Goal: Task Accomplishment & Management: Use online tool/utility

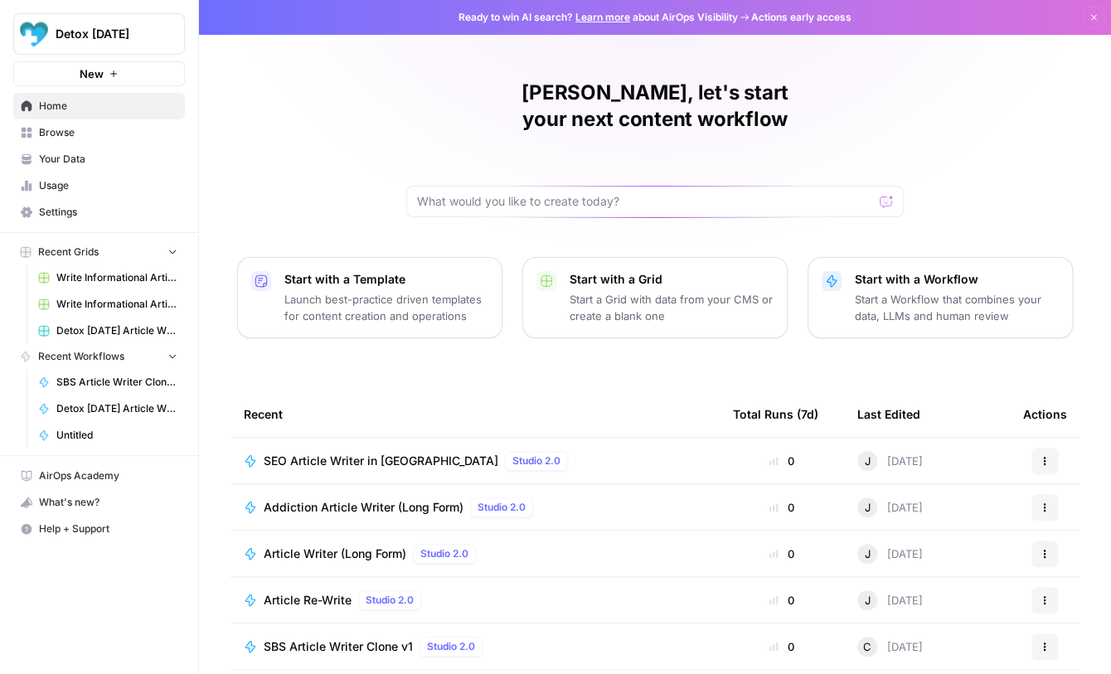
click at [1097, 13] on icon "button" at bounding box center [1094, 17] width 10 height 10
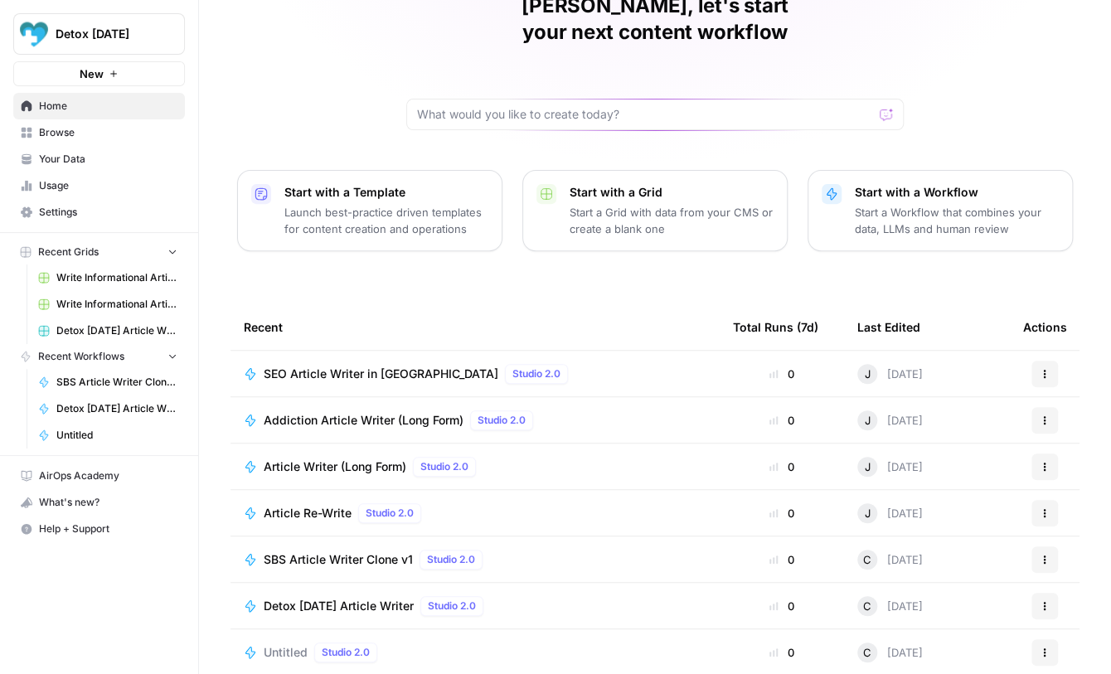
scroll to position [89, 0]
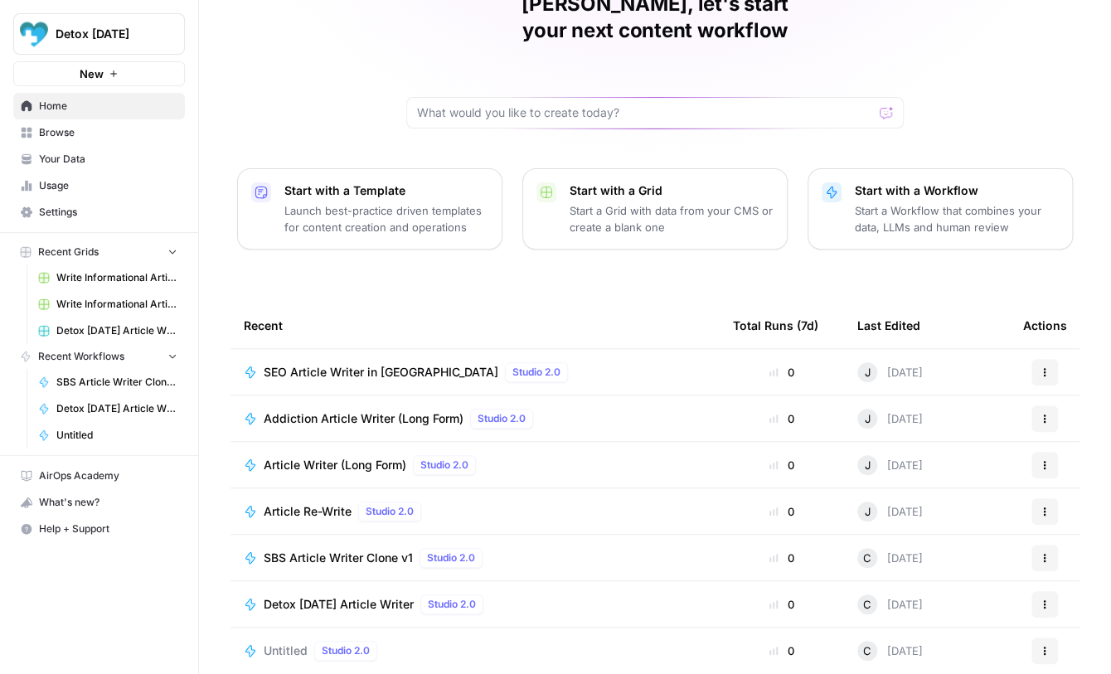
click at [372, 550] on span "SBS Article Writer Clone v1" at bounding box center [338, 558] width 149 height 17
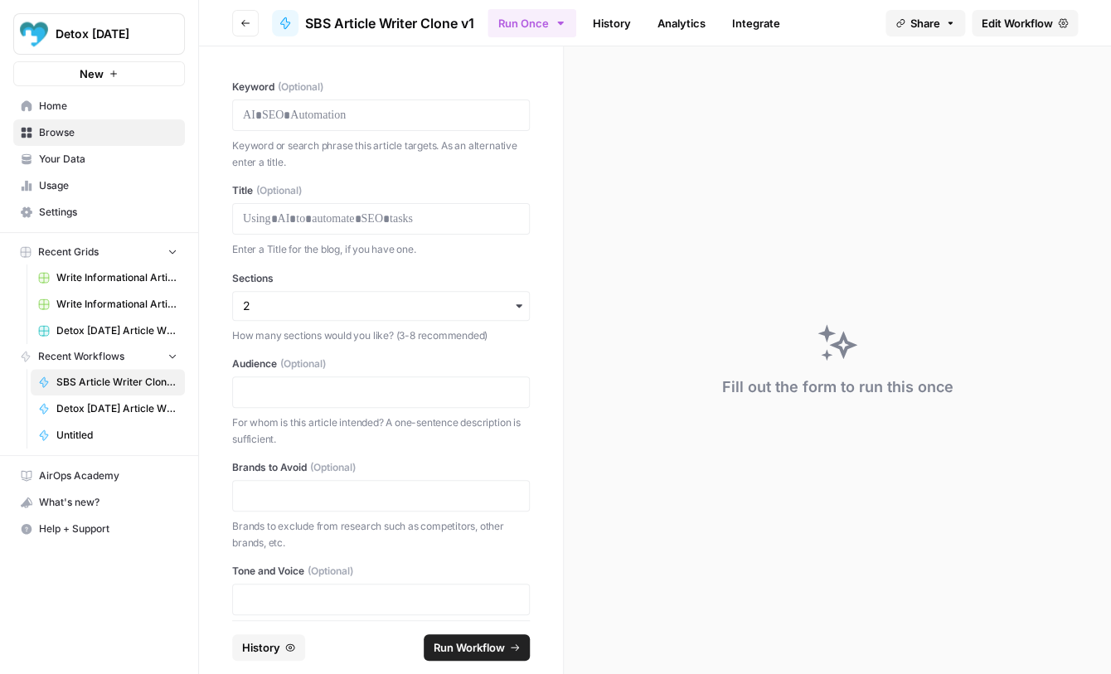
click at [1010, 26] on span "Edit Workflow" at bounding box center [1017, 23] width 71 height 17
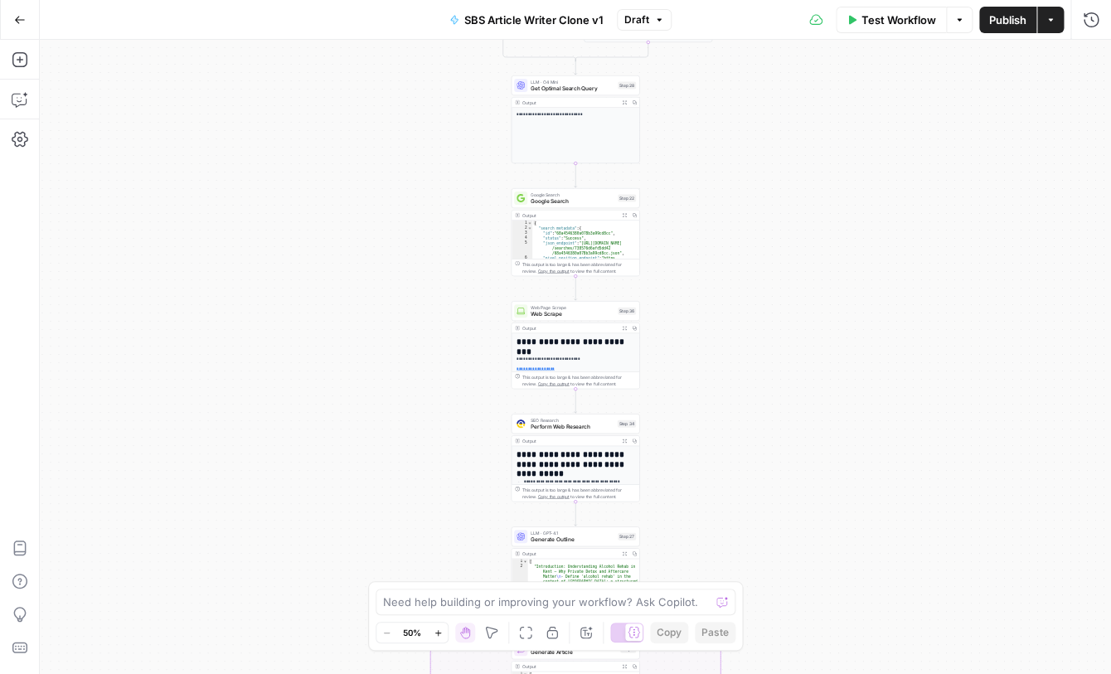
click at [435, 632] on icon "button" at bounding box center [438, 633] width 9 height 9
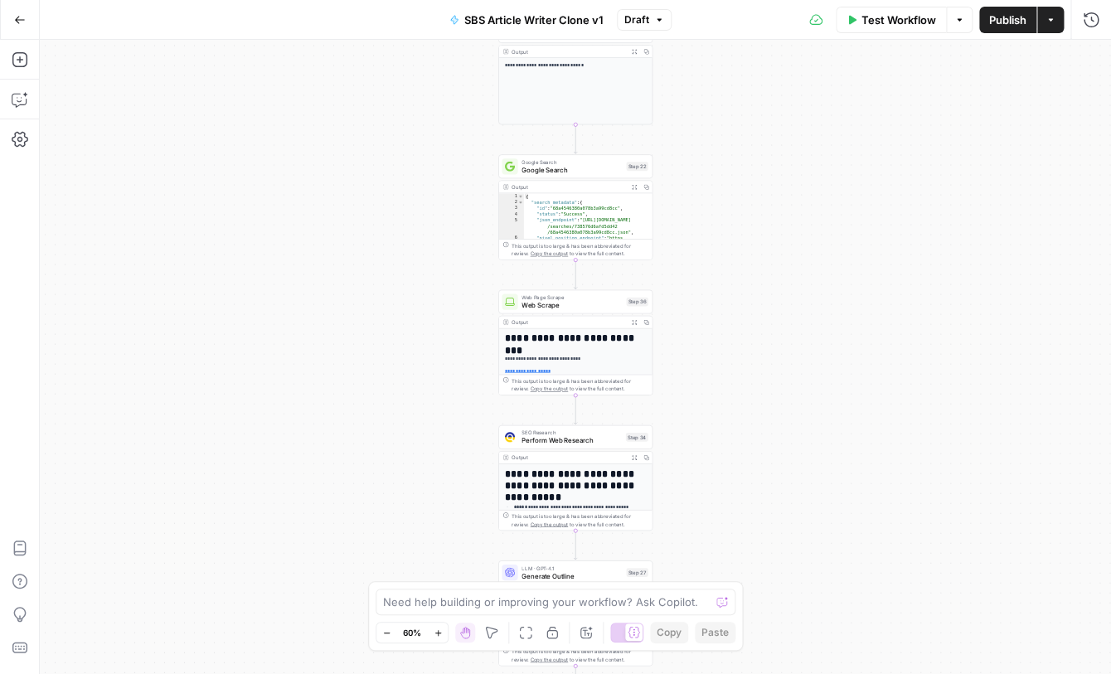
click at [435, 632] on icon "button" at bounding box center [438, 633] width 9 height 9
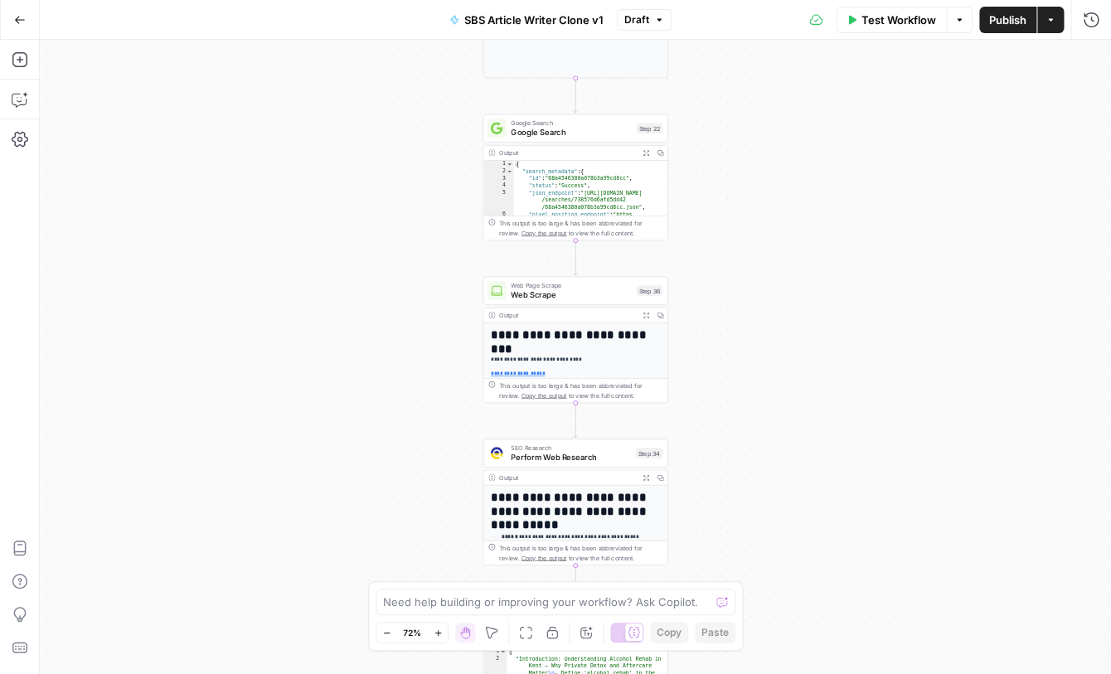
click at [435, 632] on icon "button" at bounding box center [438, 633] width 9 height 9
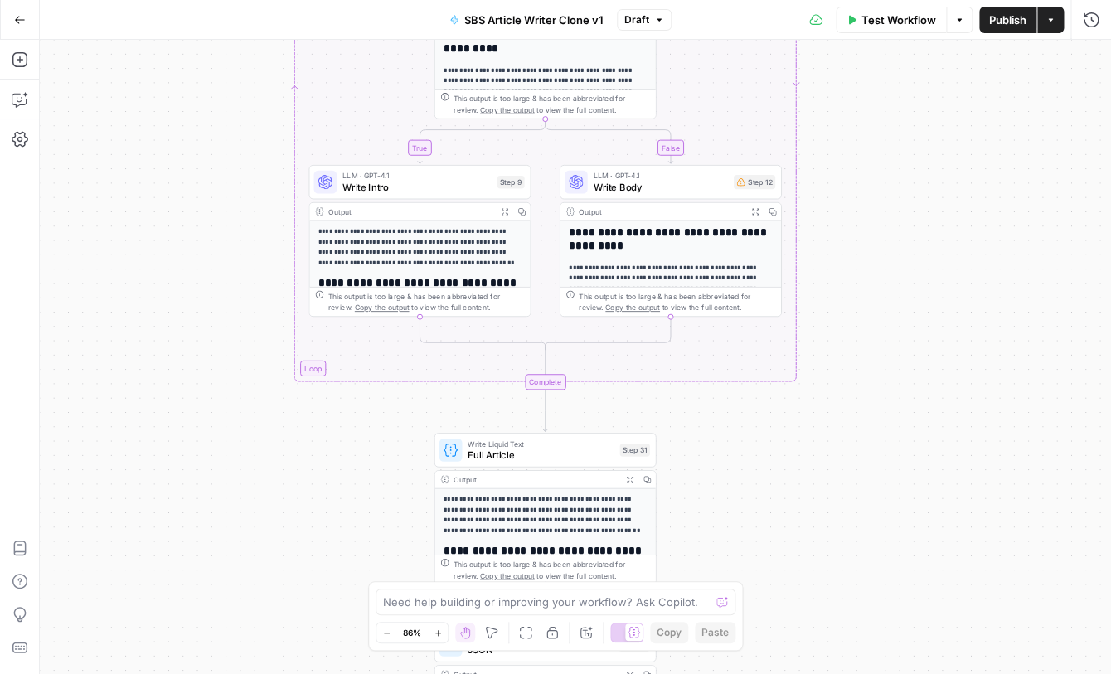
click at [424, 252] on p "**********" at bounding box center [421, 247] width 204 height 42
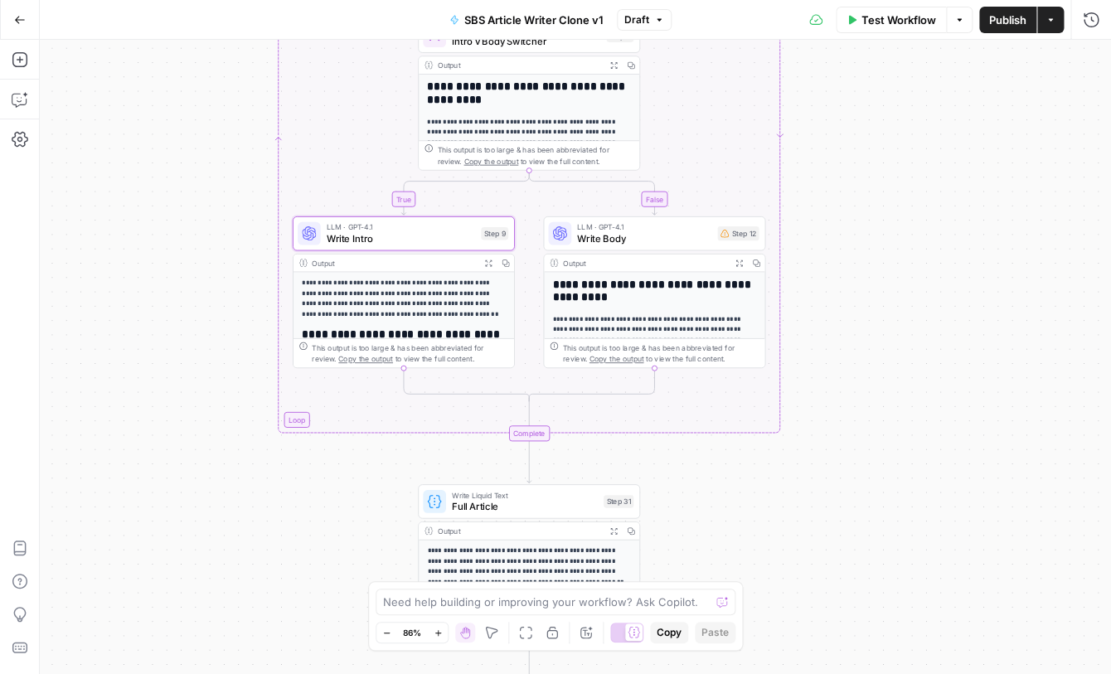
click at [26, 18] on button "Go Back" at bounding box center [20, 20] width 30 height 30
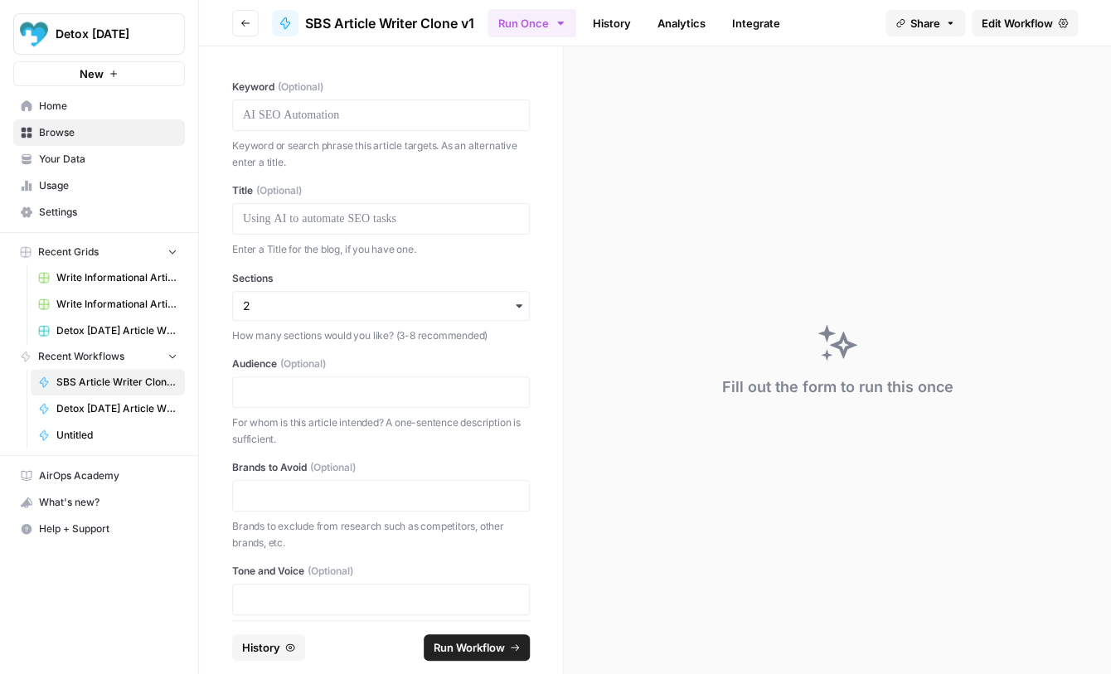
click at [64, 165] on span "Your Data" at bounding box center [108, 159] width 139 height 15
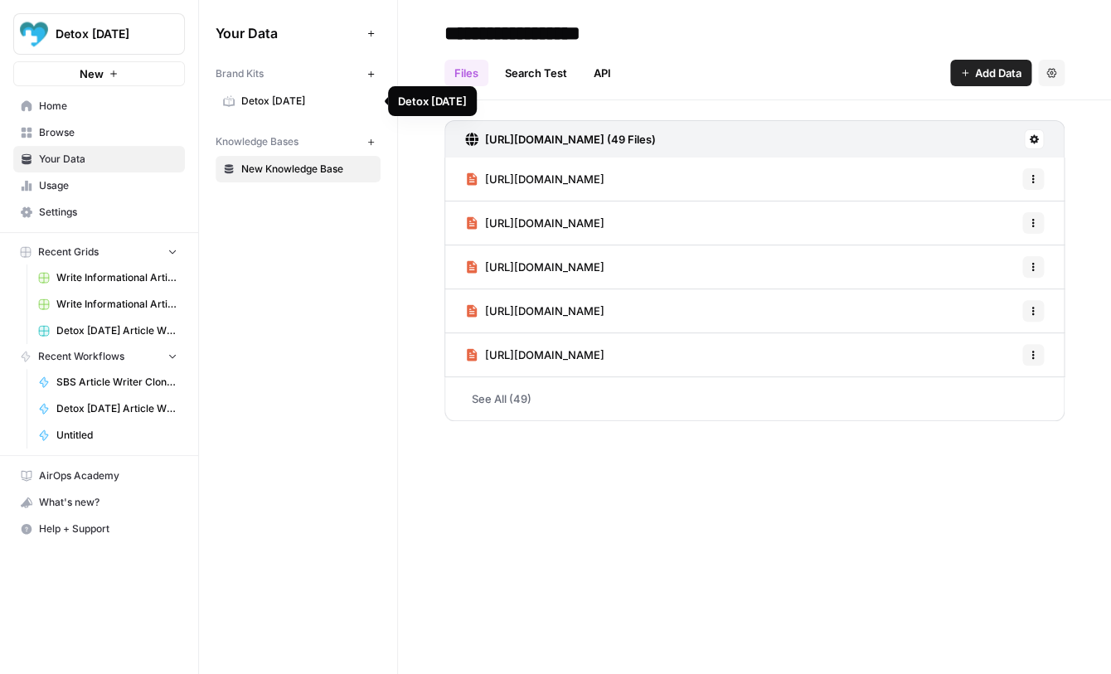
click at [288, 100] on span "Detox [DATE]" at bounding box center [307, 101] width 132 height 15
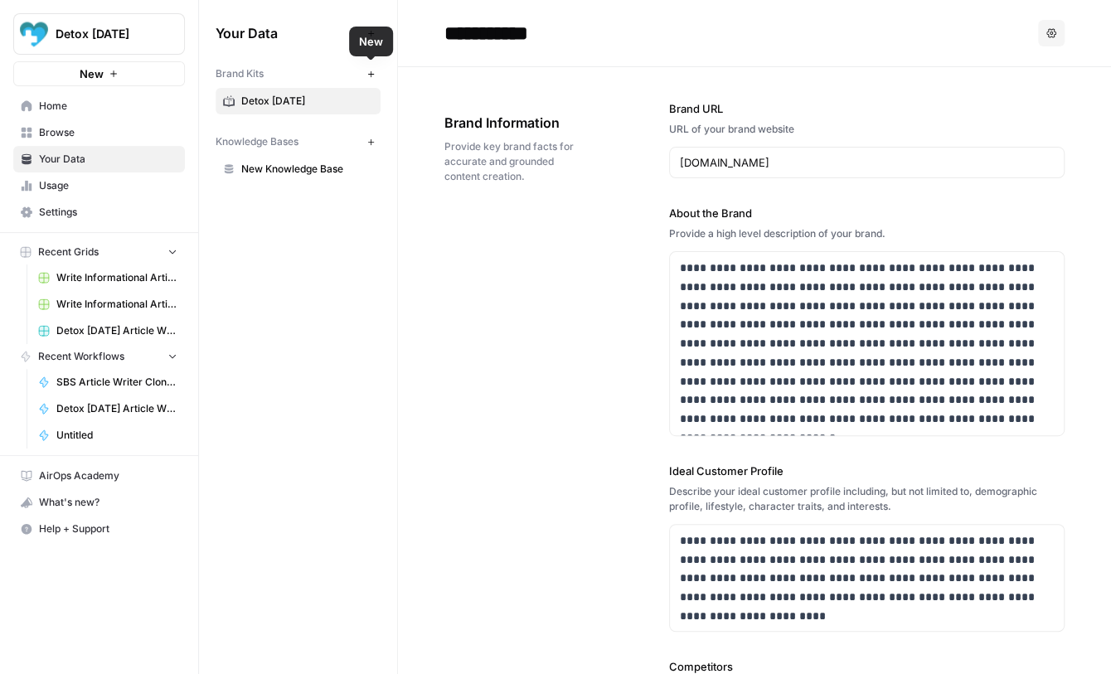
click at [373, 71] on icon "button" at bounding box center [371, 74] width 9 height 9
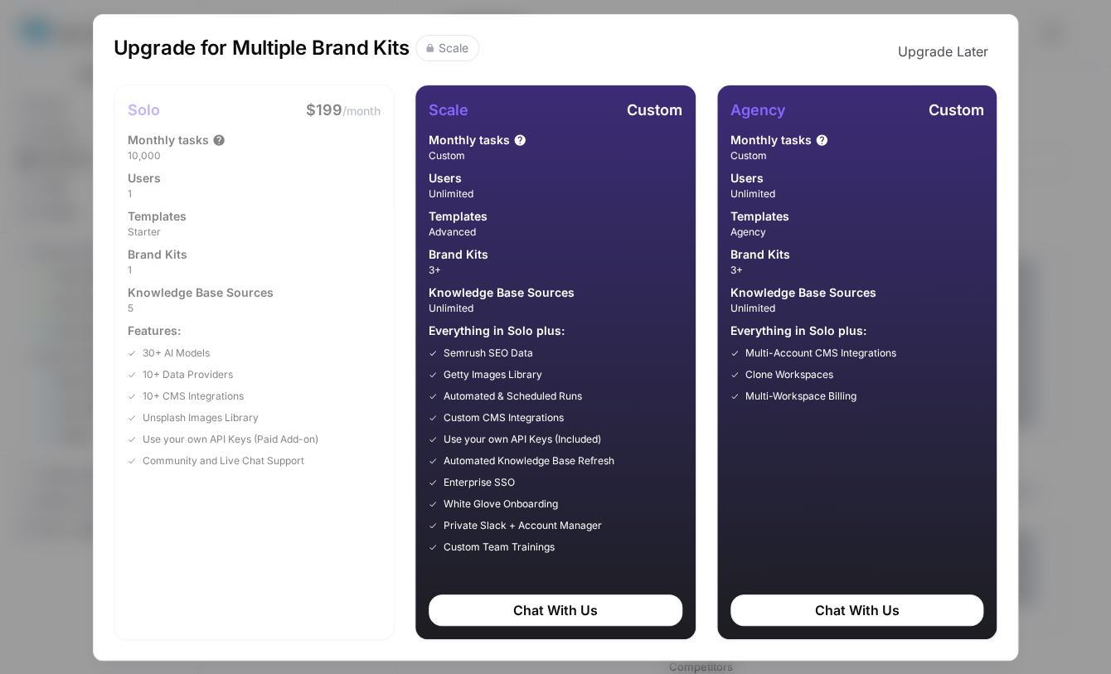
click at [1070, 94] on div "Upgrade for Multiple Brand Kits Scale Upgrade Later Solo $199 /month Monthly ta…" at bounding box center [555, 337] width 1111 height 674
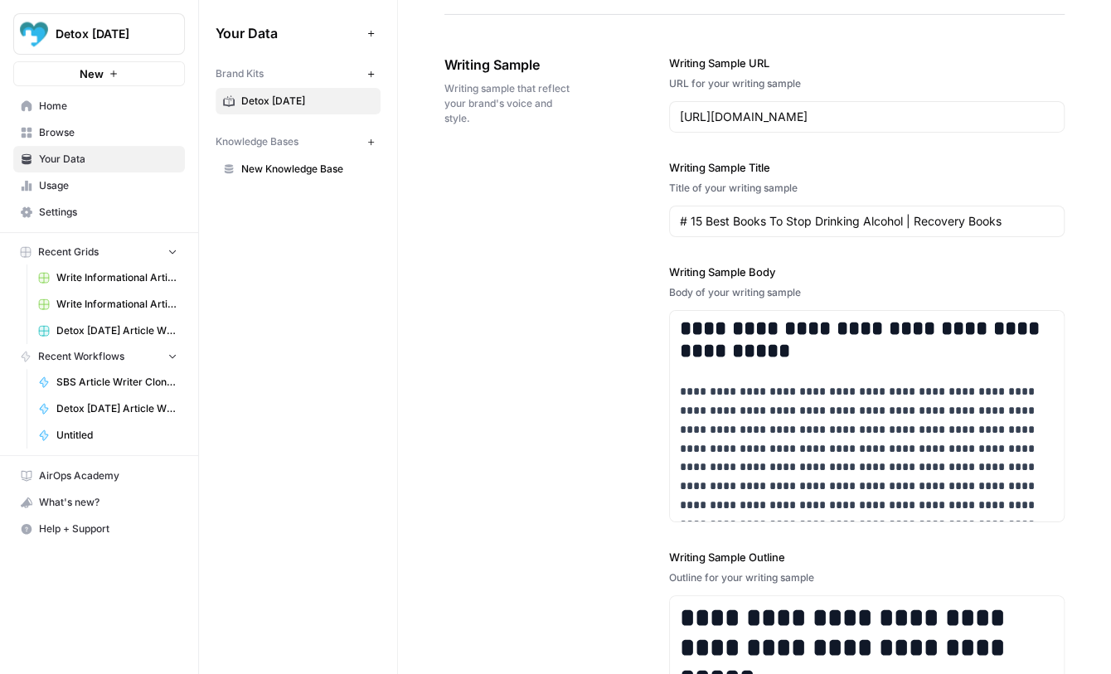
scroll to position [1958, 0]
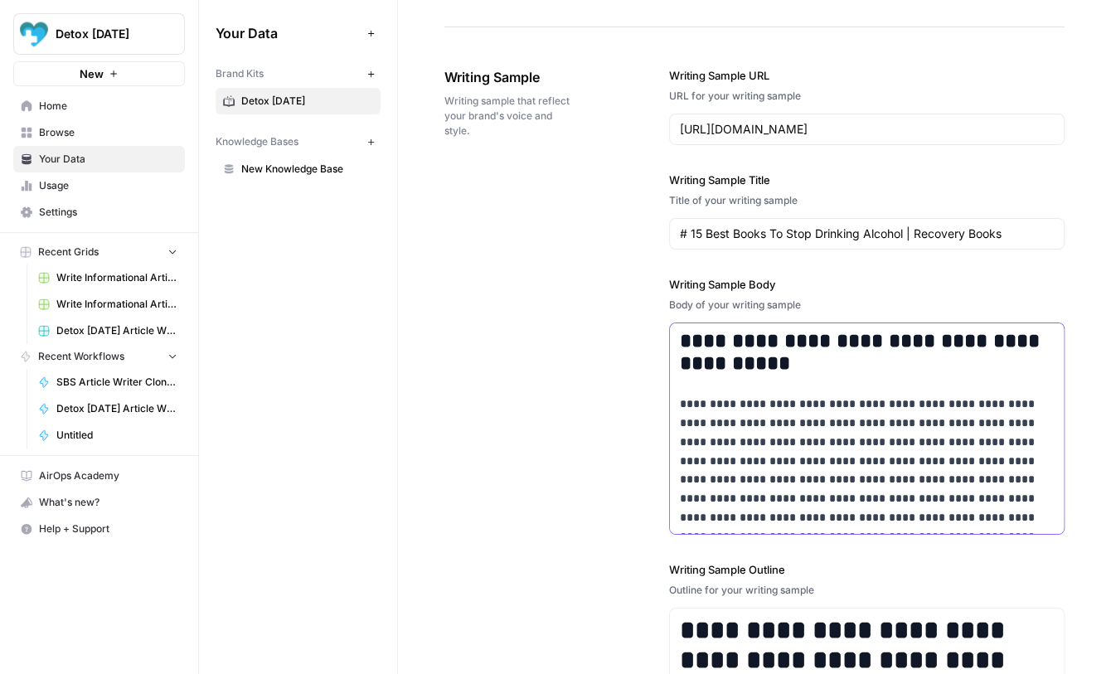
drag, startPoint x: 683, startPoint y: 340, endPoint x: 761, endPoint y: 434, distance: 121.9
click at [612, 356] on div "**********" at bounding box center [755, 444] width 620 height 820
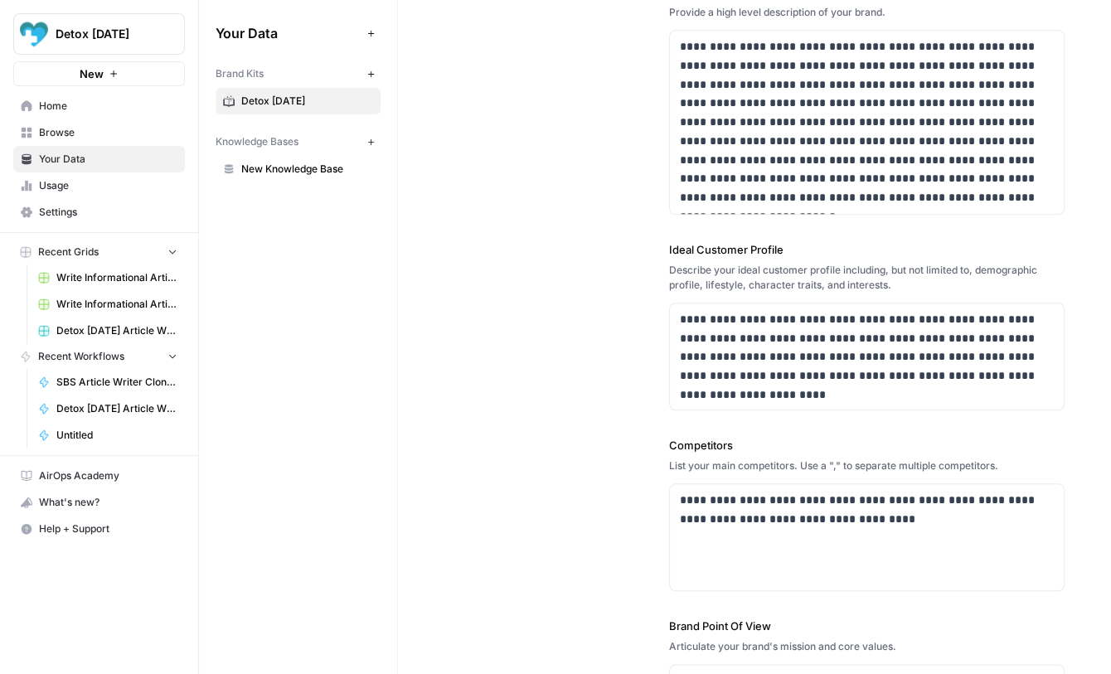
scroll to position [0, 0]
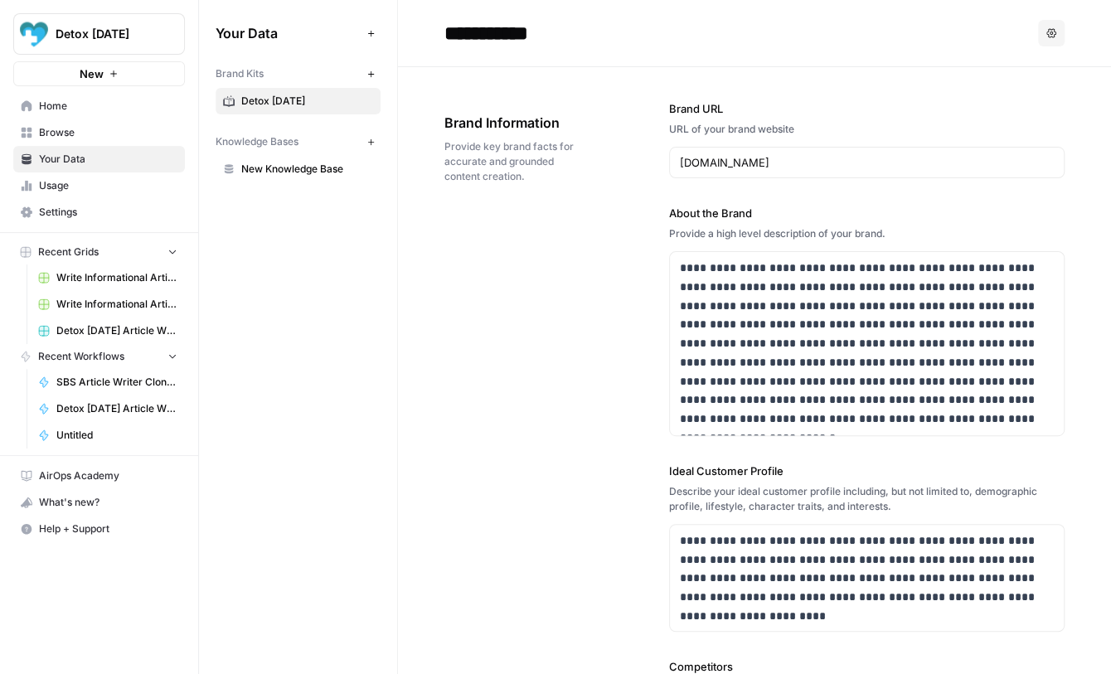
click at [53, 149] on link "Your Data" at bounding box center [99, 159] width 172 height 27
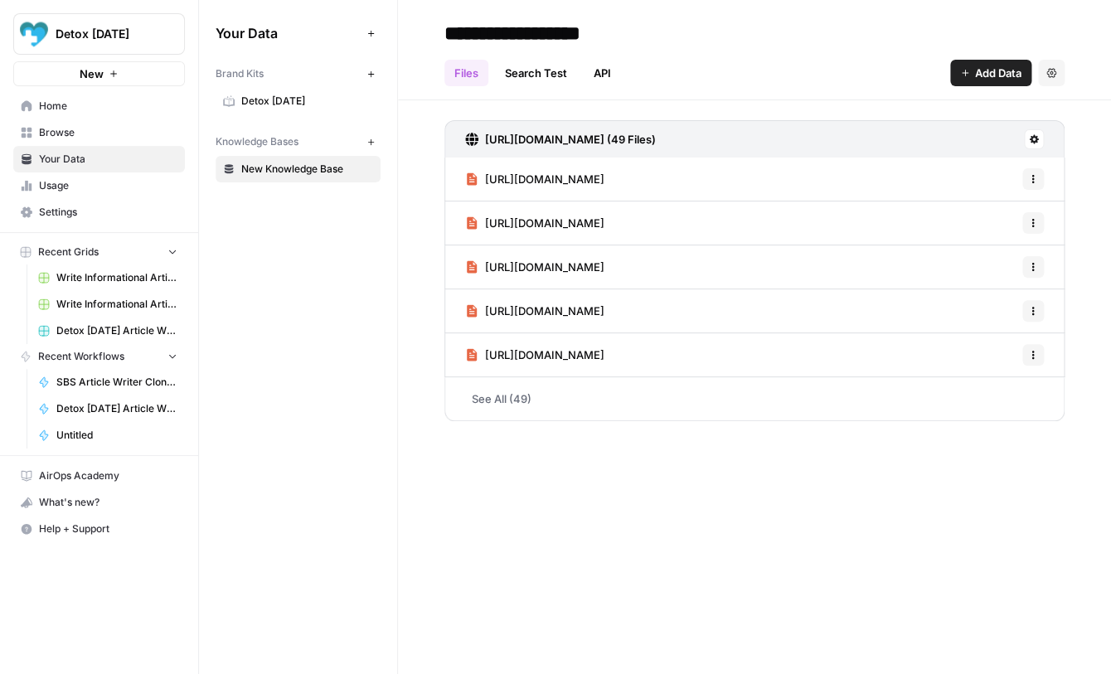
click at [492, 400] on link "See All (49)" at bounding box center [755, 398] width 620 height 43
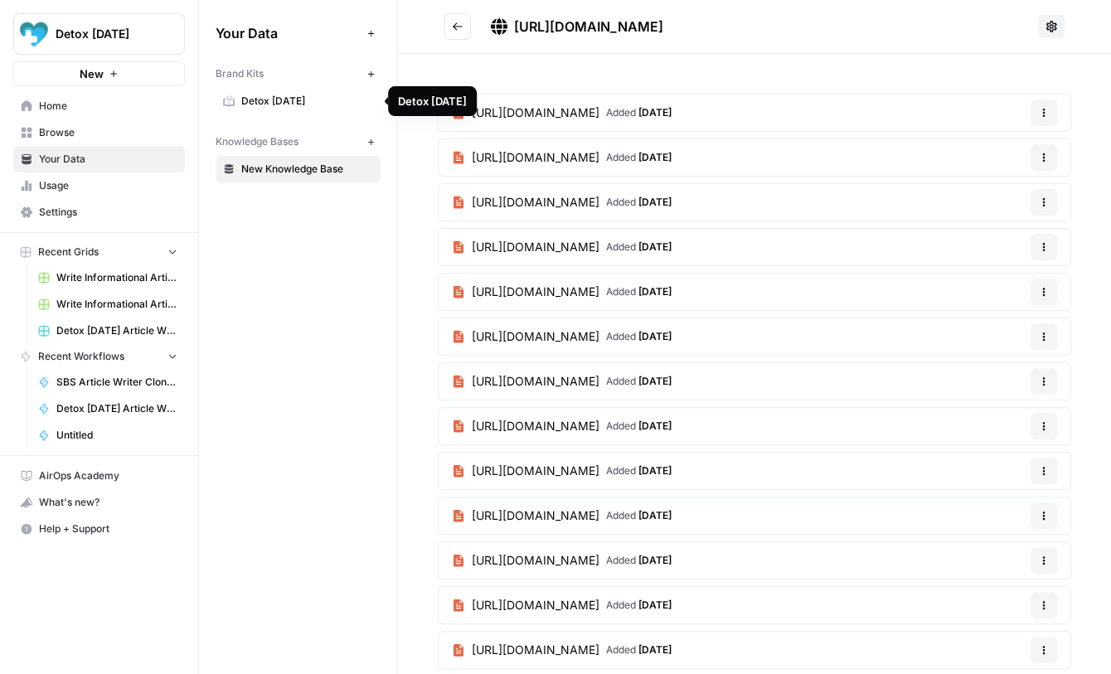
click at [275, 106] on span "Detox [DATE]" at bounding box center [307, 101] width 132 height 15
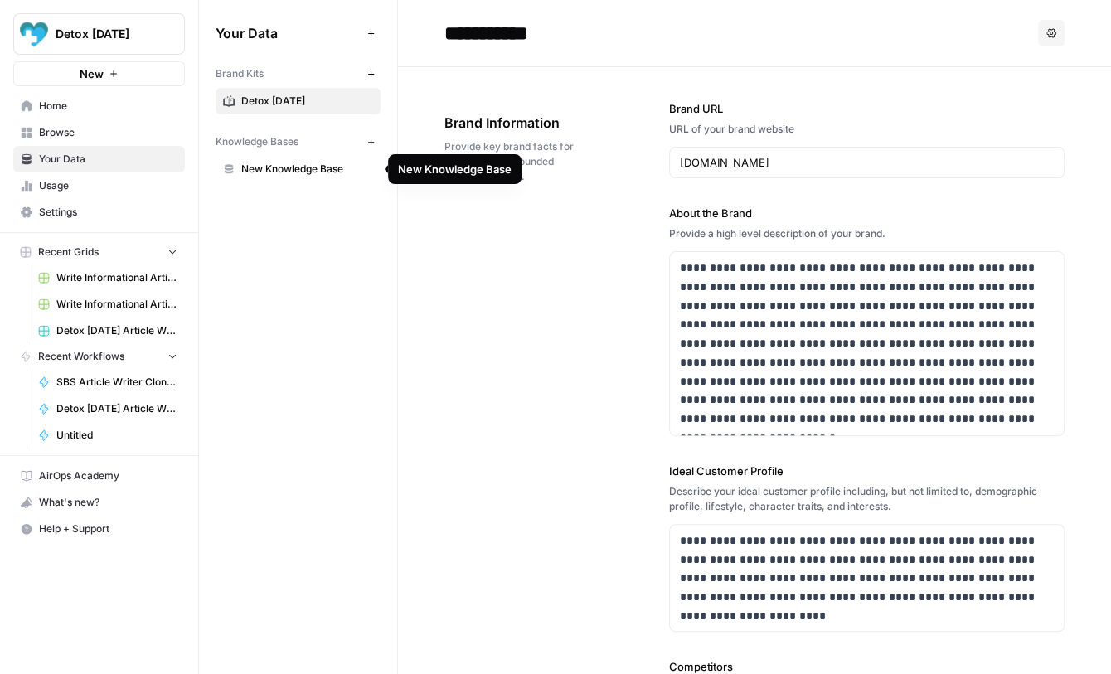
click at [286, 173] on span "New Knowledge Base" at bounding box center [307, 169] width 132 height 15
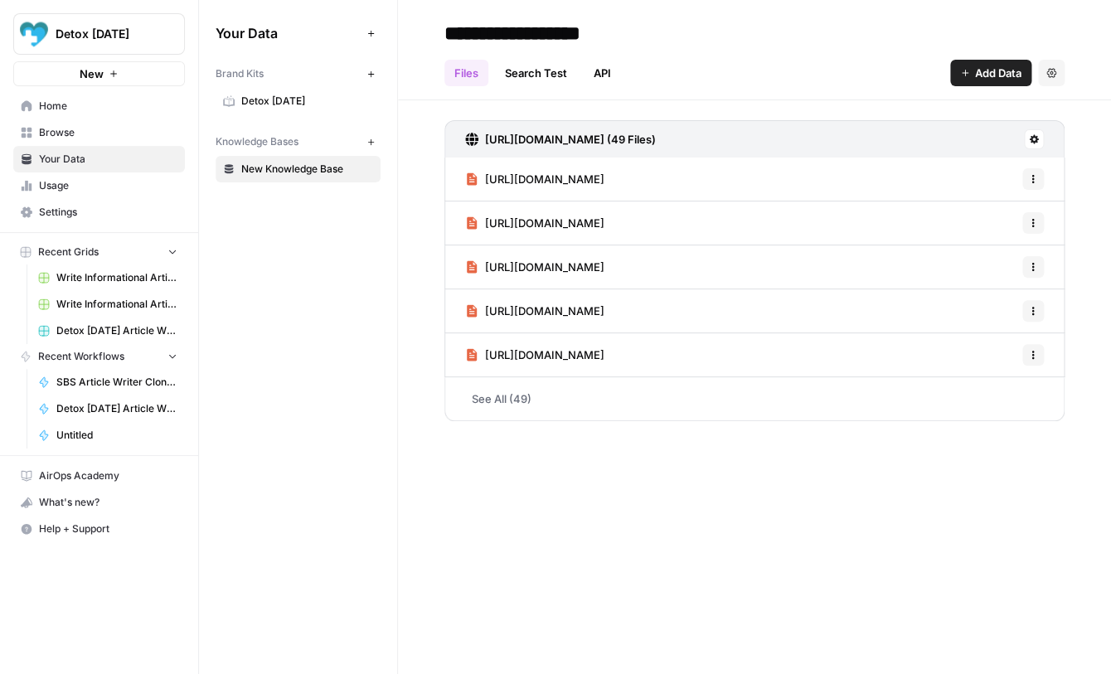
click at [528, 406] on link "See All (49)" at bounding box center [755, 398] width 620 height 43
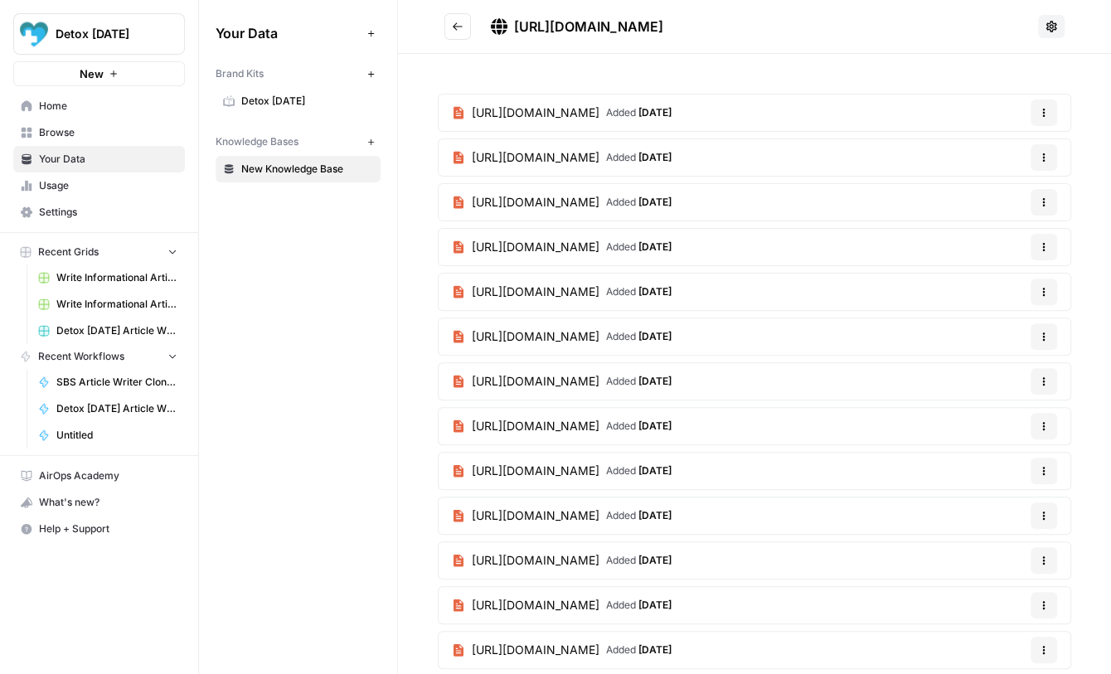
click at [462, 30] on icon "Go back" at bounding box center [458, 27] width 12 height 12
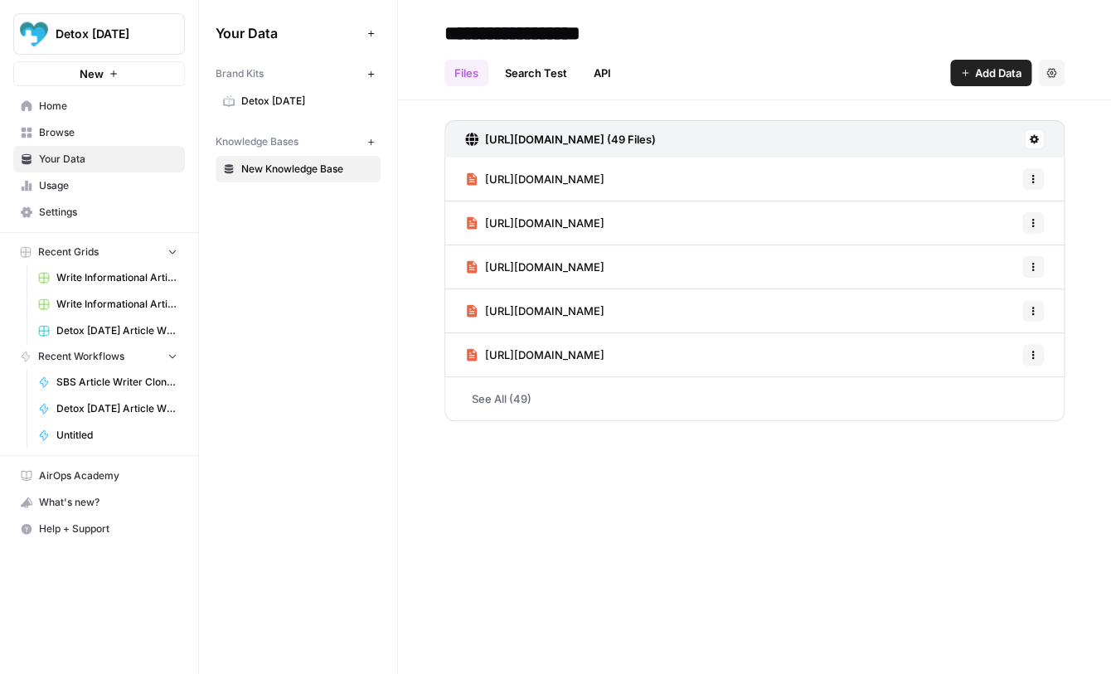
click at [552, 74] on link "Search Test" at bounding box center [536, 73] width 82 height 27
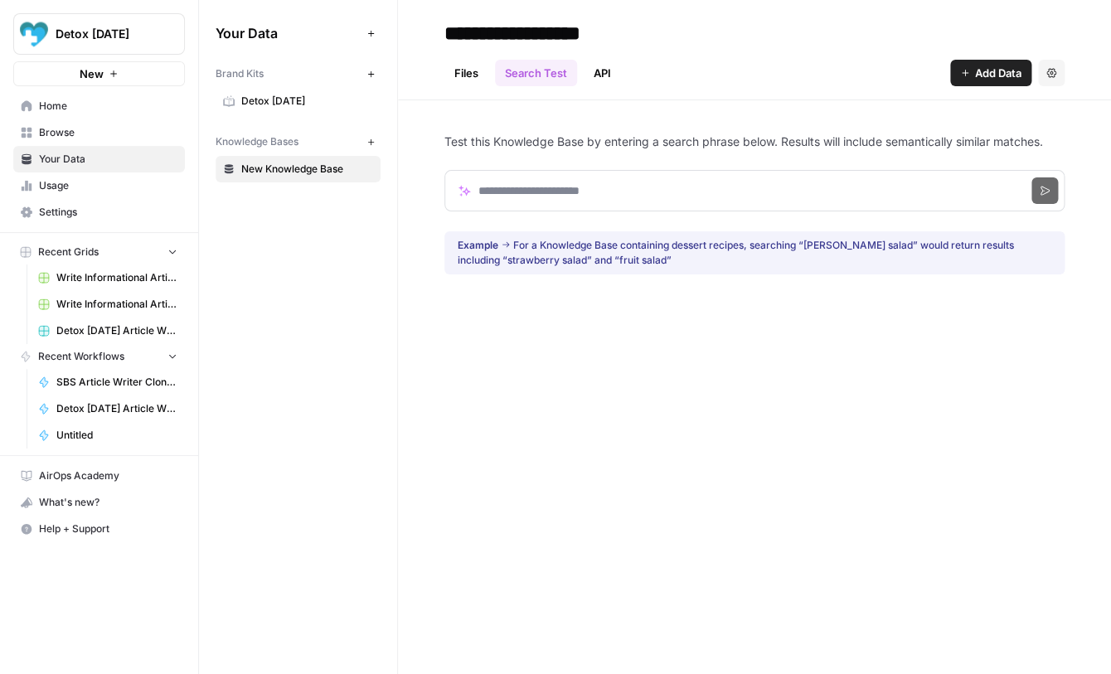
click at [469, 69] on link "Files" at bounding box center [467, 73] width 44 height 27
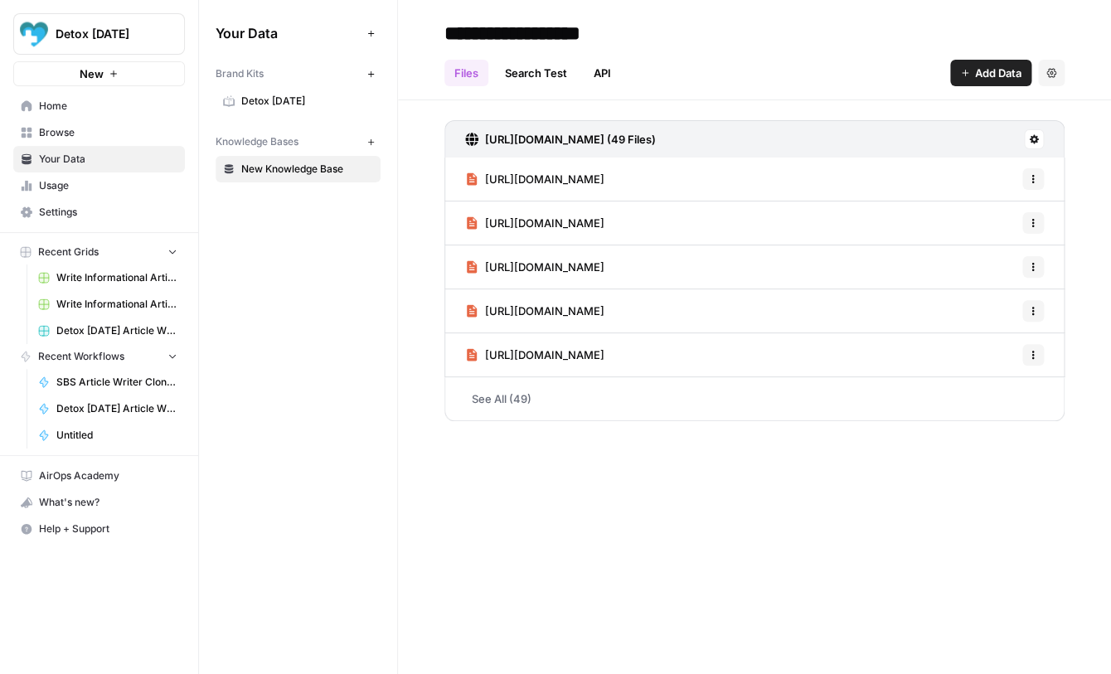
click at [516, 73] on link "Search Test" at bounding box center [536, 73] width 82 height 27
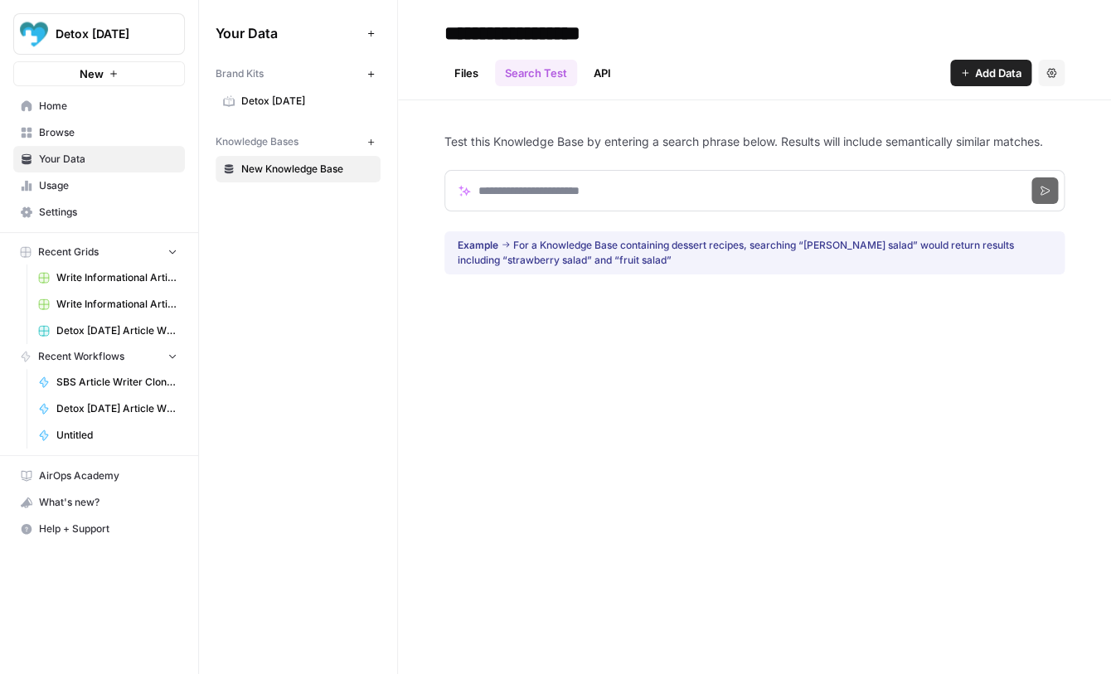
click at [287, 172] on span "New Knowledge Base" at bounding box center [307, 169] width 132 height 15
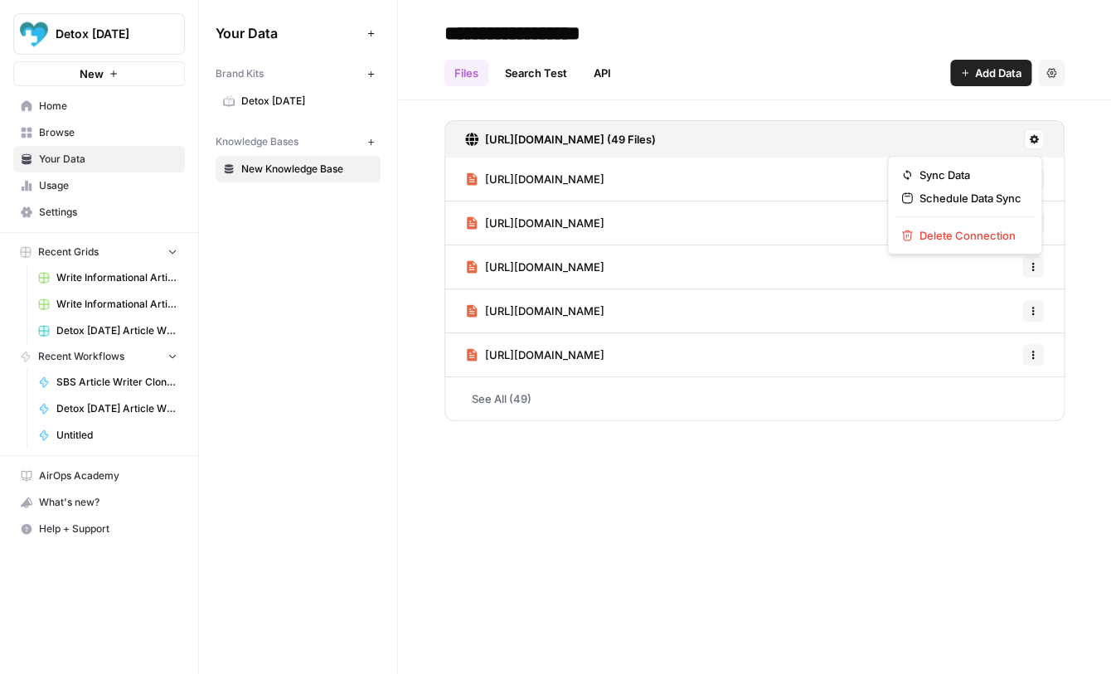
click at [1036, 137] on icon at bounding box center [1034, 139] width 9 height 9
click at [644, 396] on link "See All (49)" at bounding box center [755, 398] width 620 height 43
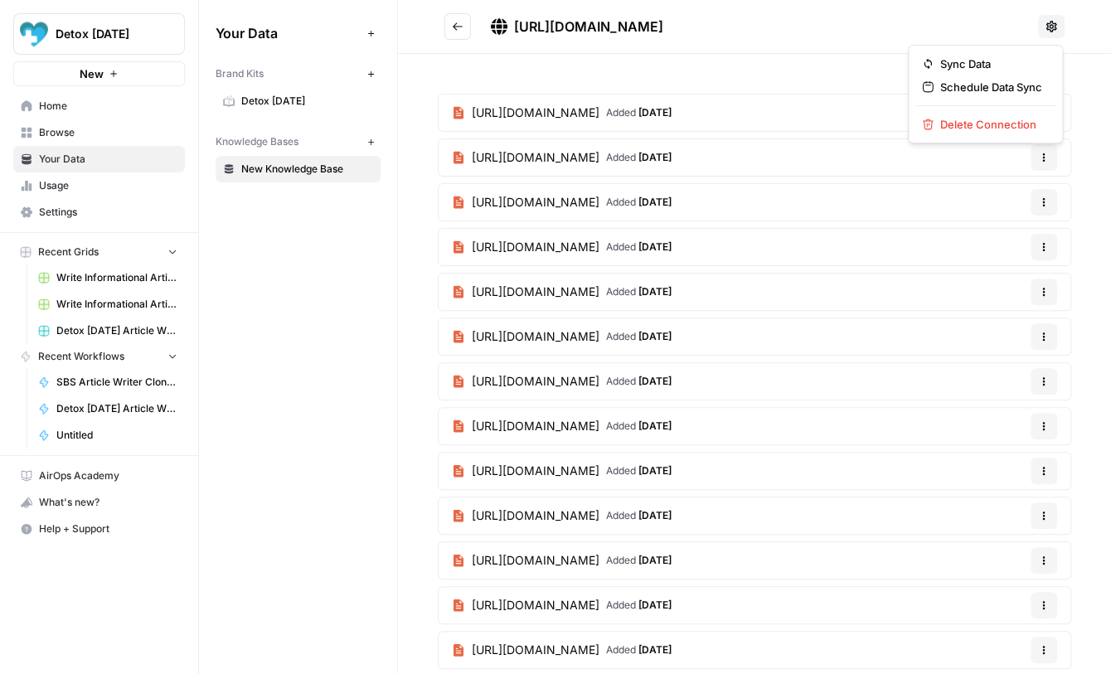
click at [1050, 26] on icon at bounding box center [1052, 26] width 11 height 11
click at [274, 255] on div "Your Data Add Data Brand Kits New Detox Today Knowledge Bases New New Knowledge…" at bounding box center [298, 337] width 198 height 674
click at [369, 144] on icon "button" at bounding box center [371, 142] width 9 height 9
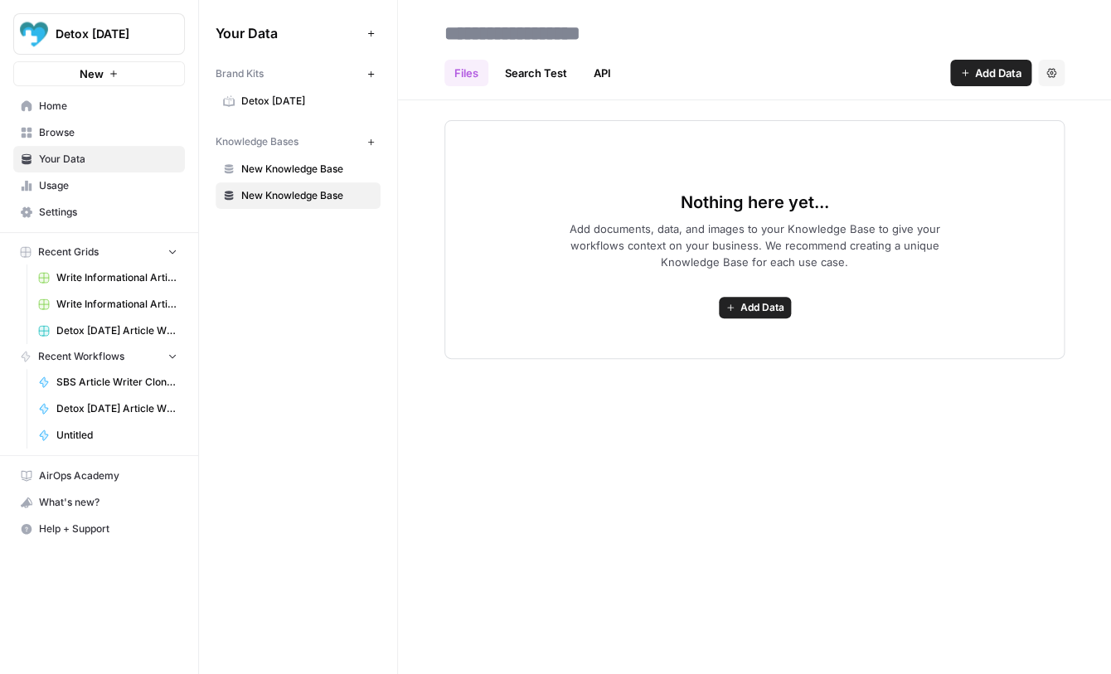
click at [285, 168] on span "New Knowledge Base" at bounding box center [307, 169] width 132 height 15
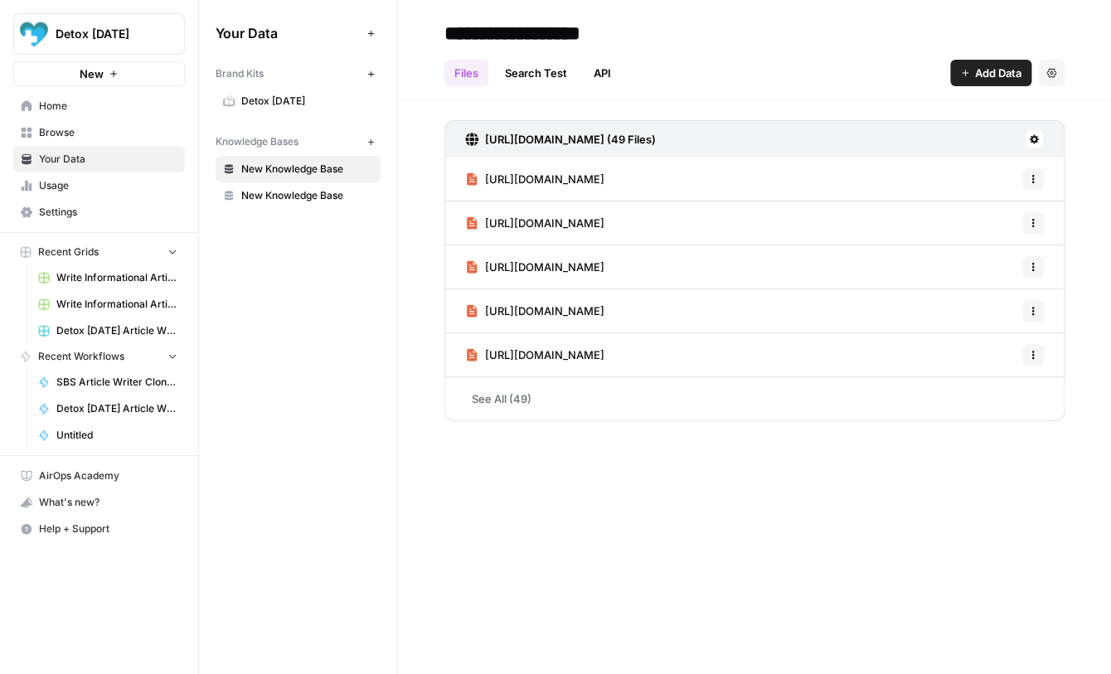
click at [527, 75] on link "Search Test" at bounding box center [536, 73] width 82 height 27
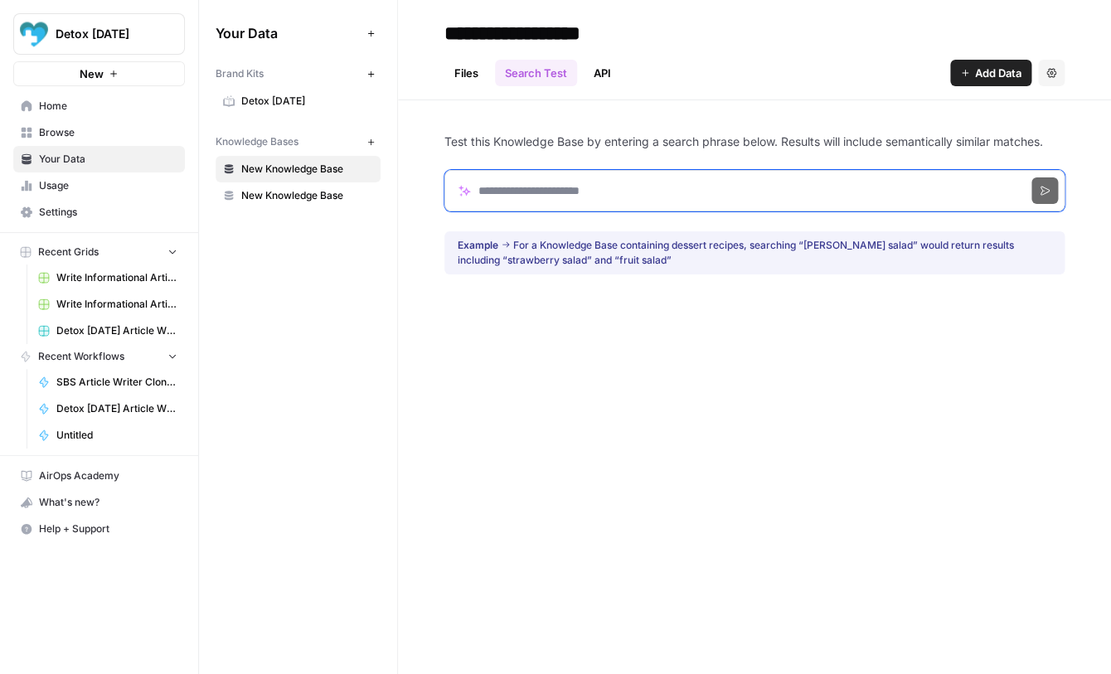
click at [548, 193] on input "Search phrase" at bounding box center [755, 190] width 620 height 41
type input "**********"
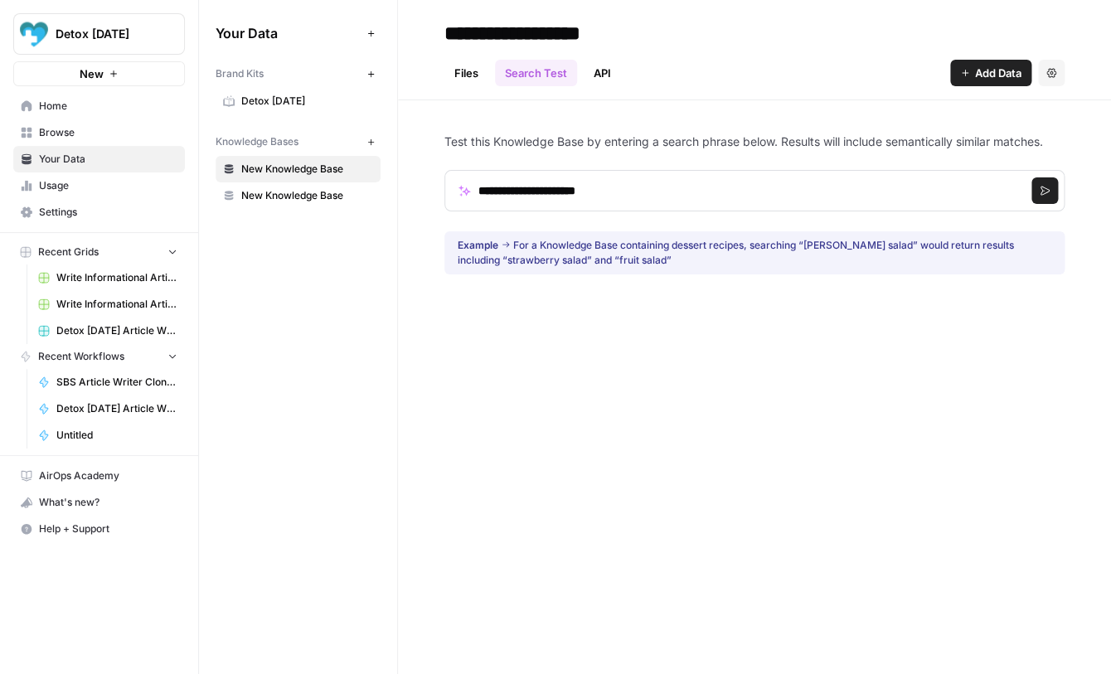
click at [1044, 199] on button "Search" at bounding box center [1045, 191] width 27 height 27
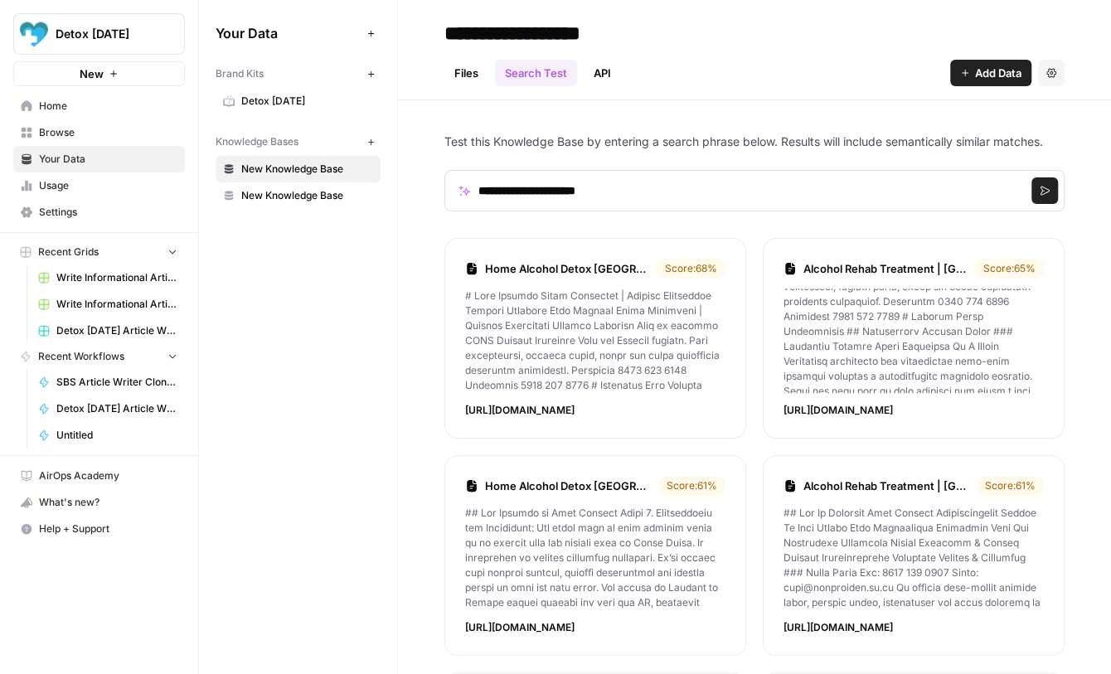
click at [325, 253] on div "Your Data Add Data Brand Kits New Detox Today Knowledge Bases New New Knowledge…" at bounding box center [298, 337] width 198 height 674
click at [470, 77] on link "Files" at bounding box center [467, 73] width 44 height 27
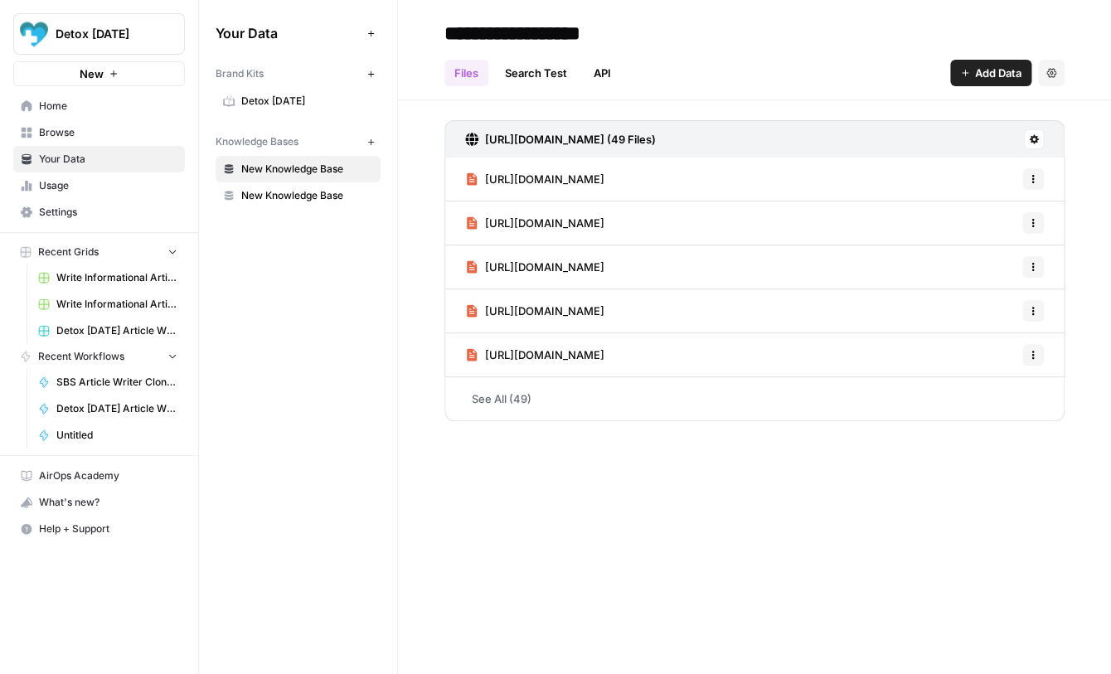
click at [295, 192] on span "New Knowledge Base" at bounding box center [307, 195] width 132 height 15
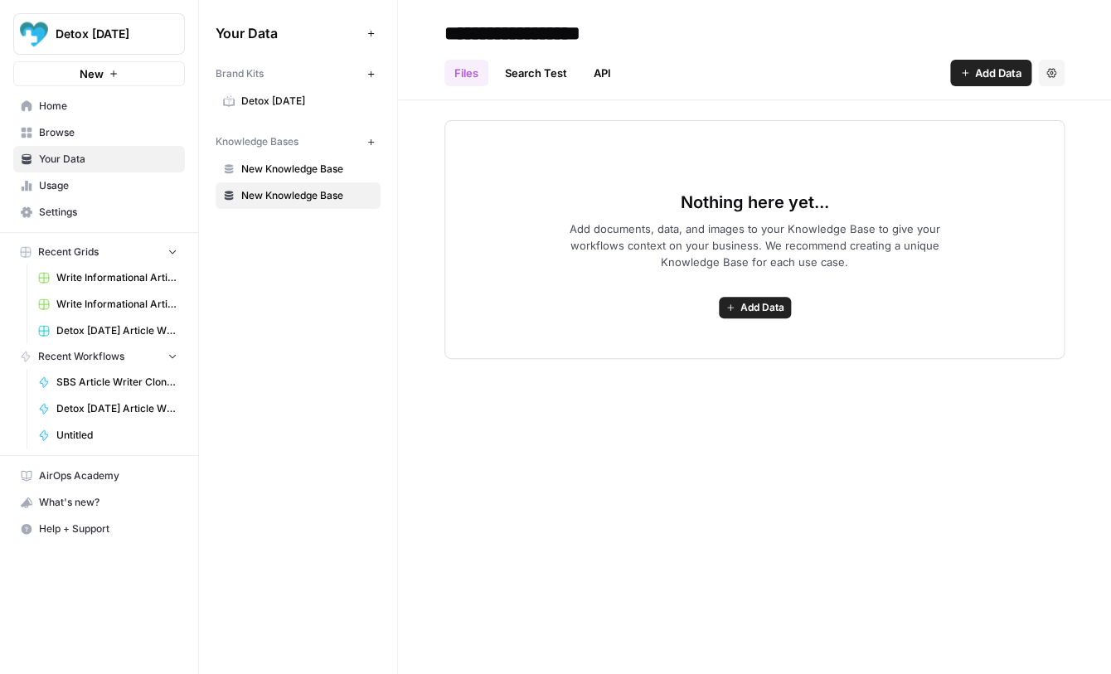
click at [319, 168] on span "New Knowledge Base" at bounding box center [307, 169] width 132 height 15
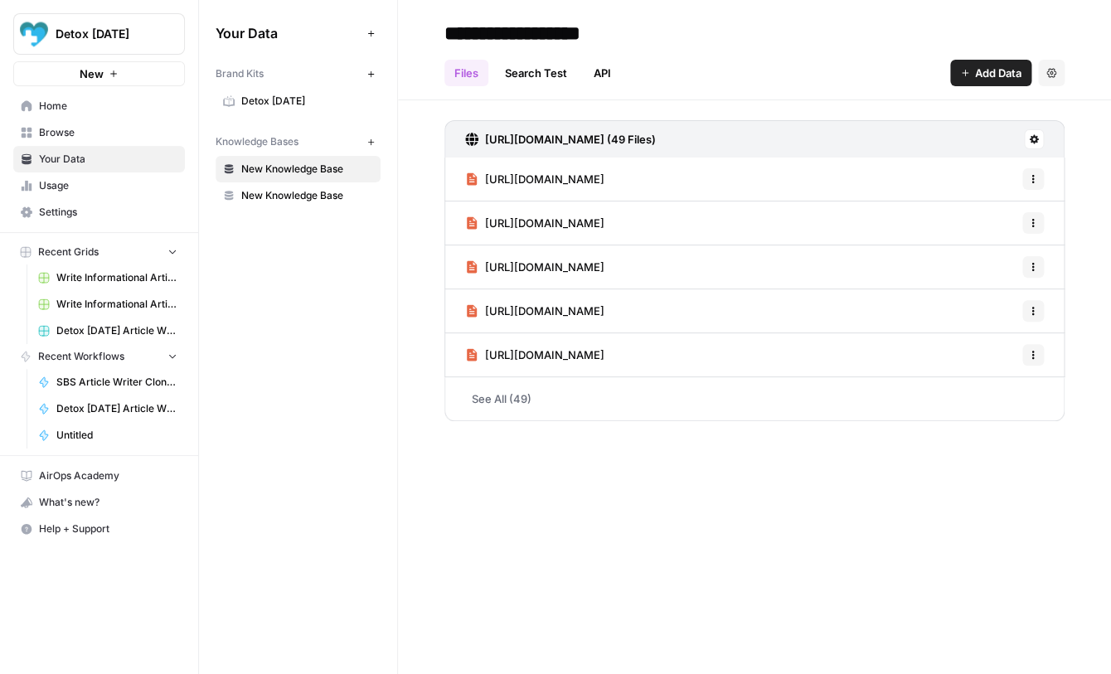
click at [283, 91] on link "Detox [DATE]" at bounding box center [298, 101] width 165 height 27
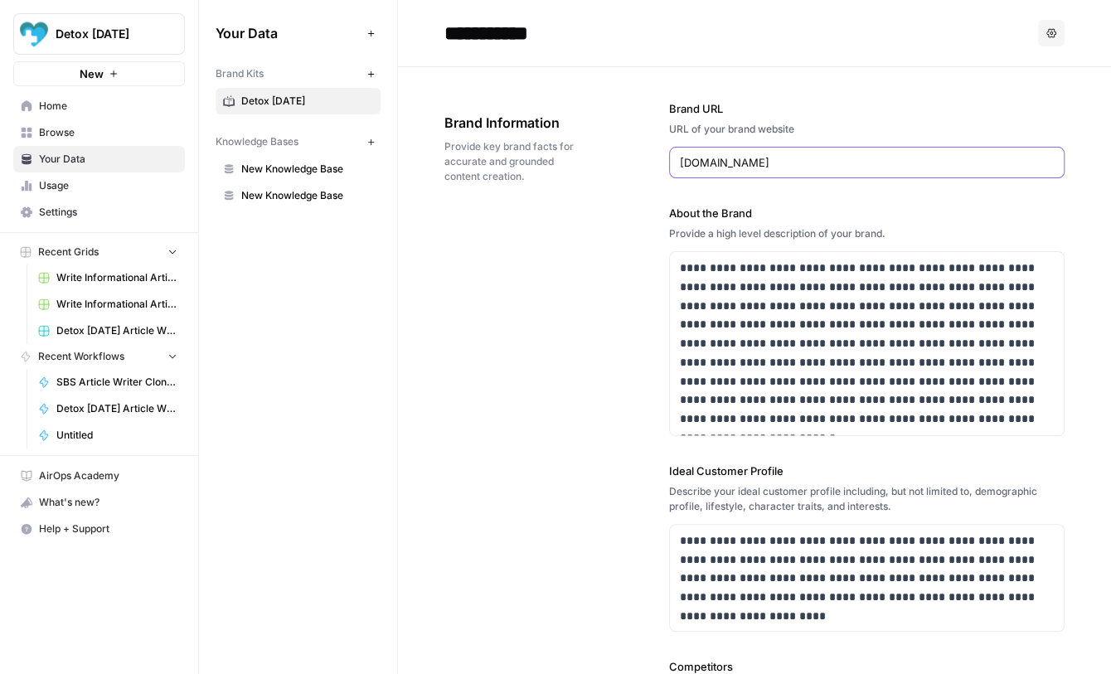
click at [804, 160] on input "www.detoxtoday.co.uk" at bounding box center [867, 162] width 374 height 17
click at [312, 176] on span "New Knowledge Base" at bounding box center [307, 169] width 132 height 15
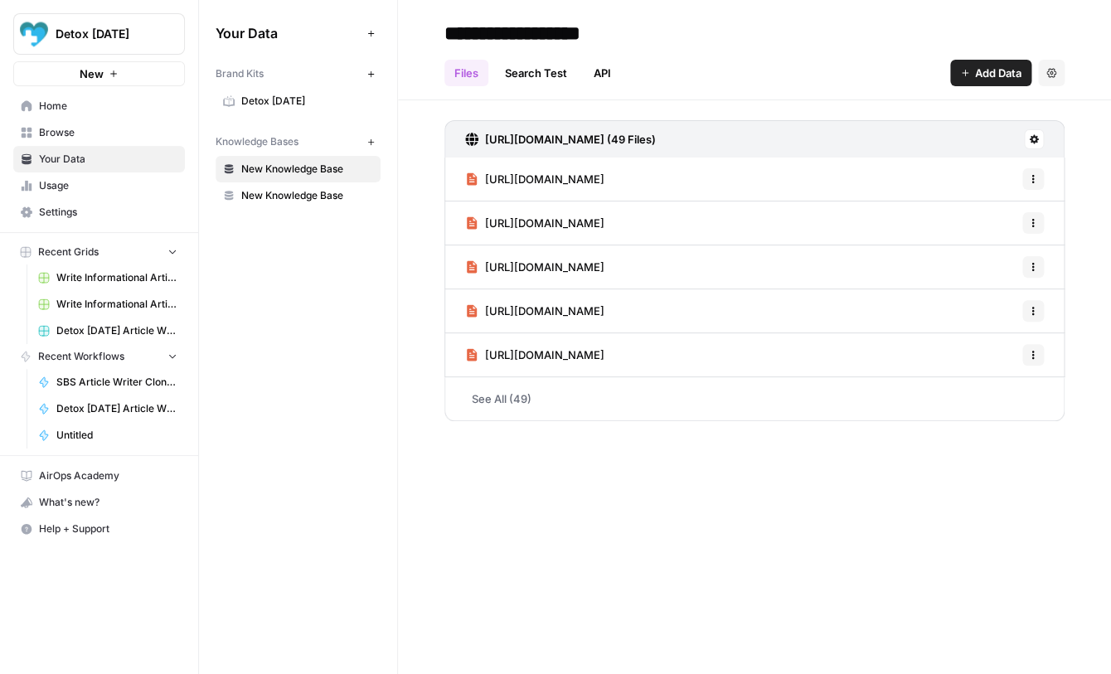
click at [986, 76] on span "Add Data" at bounding box center [998, 73] width 46 height 17
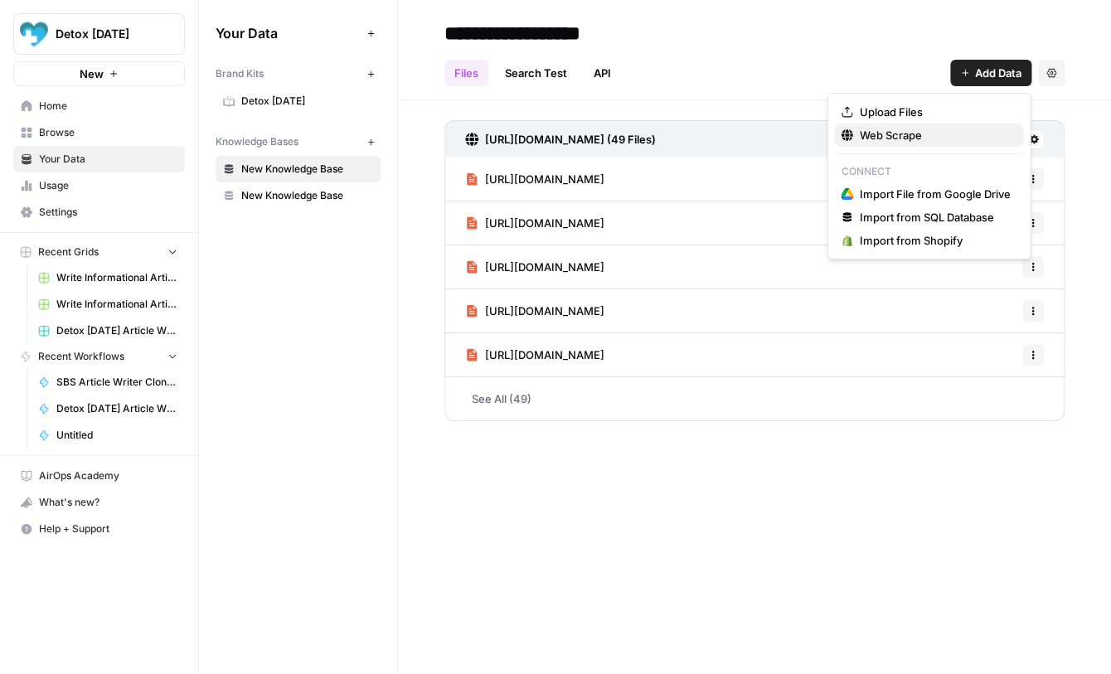
click at [907, 132] on span "Web Scrape" at bounding box center [935, 135] width 151 height 17
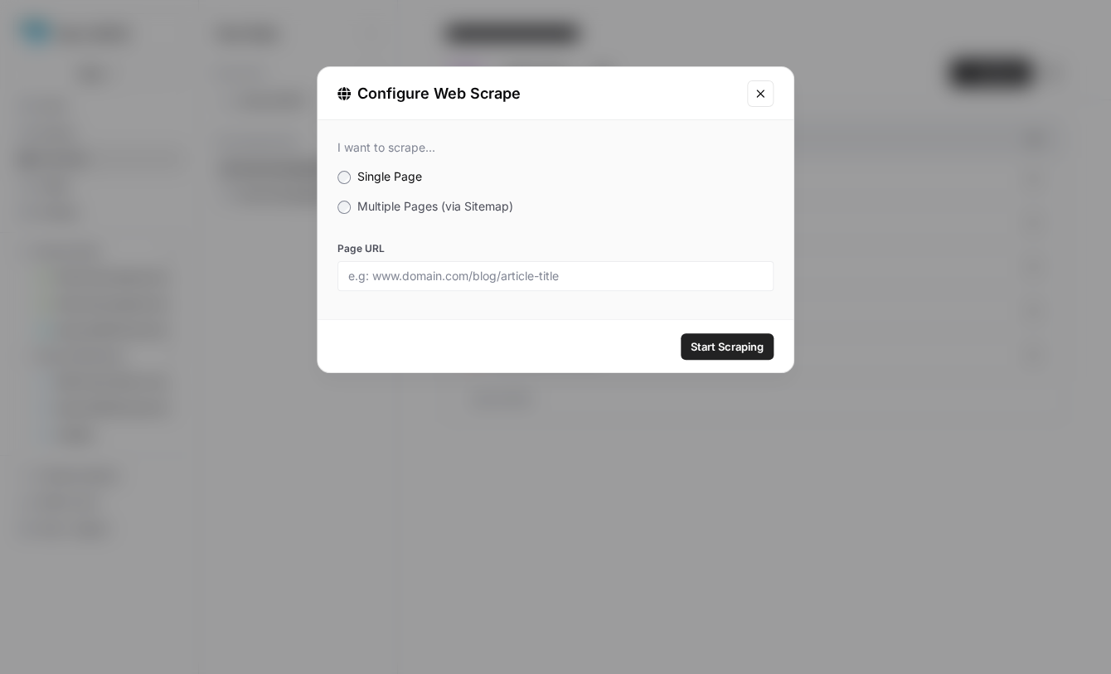
click at [421, 210] on span "Multiple Pages (via Sitemap)" at bounding box center [435, 206] width 156 height 14
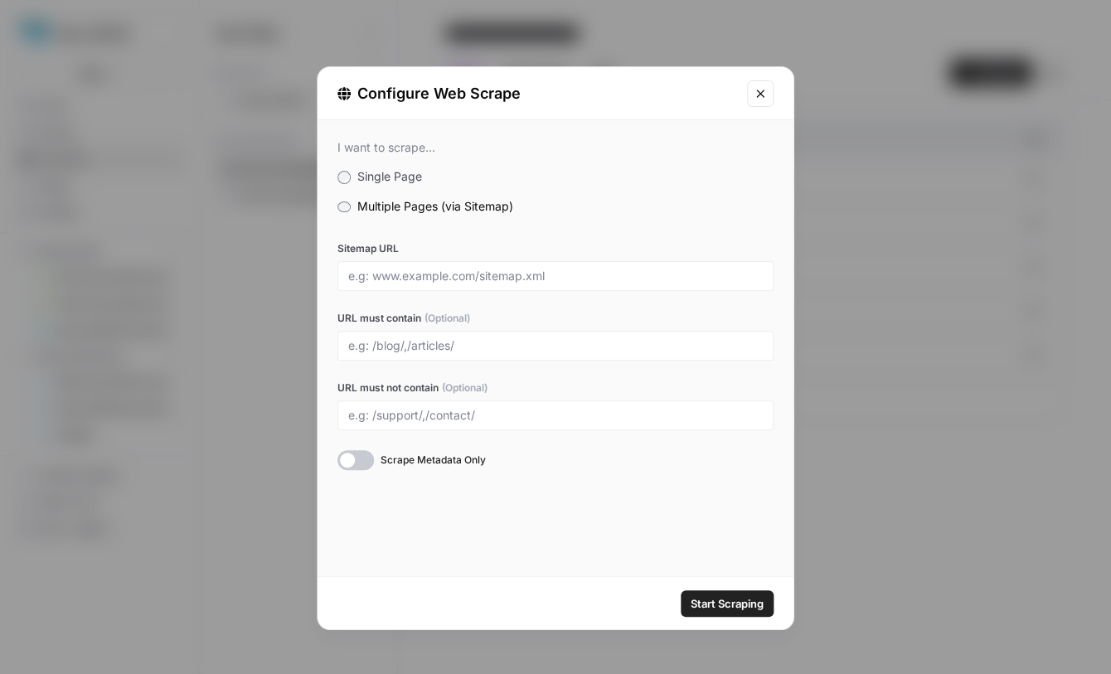
click at [395, 181] on span "Single Page" at bounding box center [389, 176] width 65 height 14
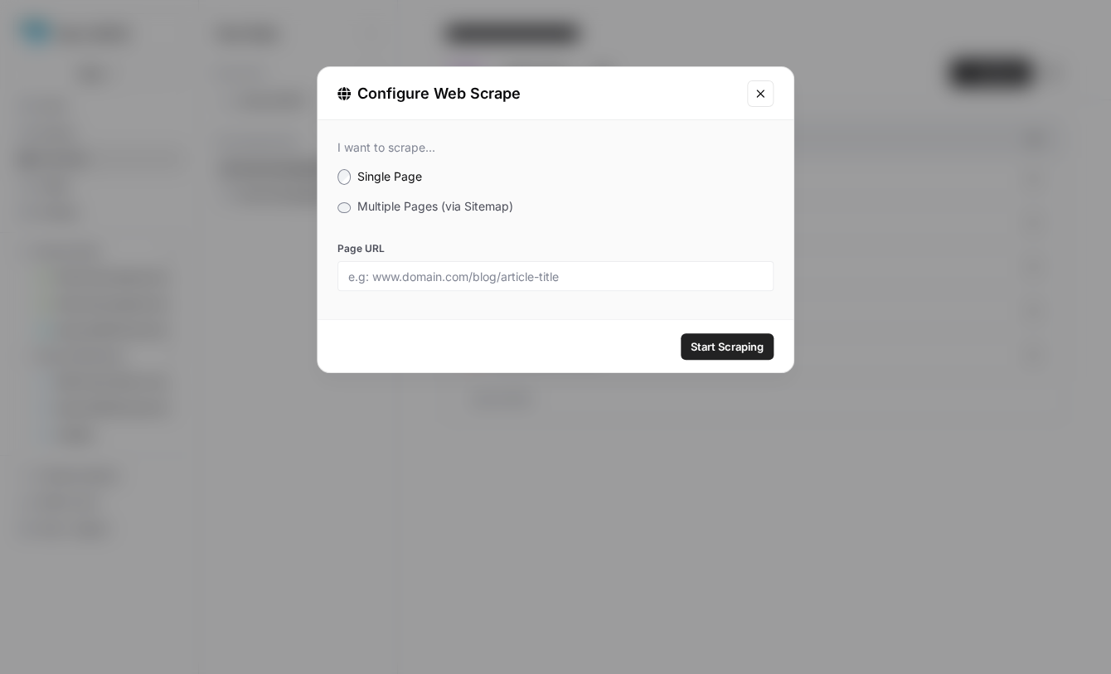
click at [762, 89] on icon "Close modal" at bounding box center [760, 93] width 13 height 13
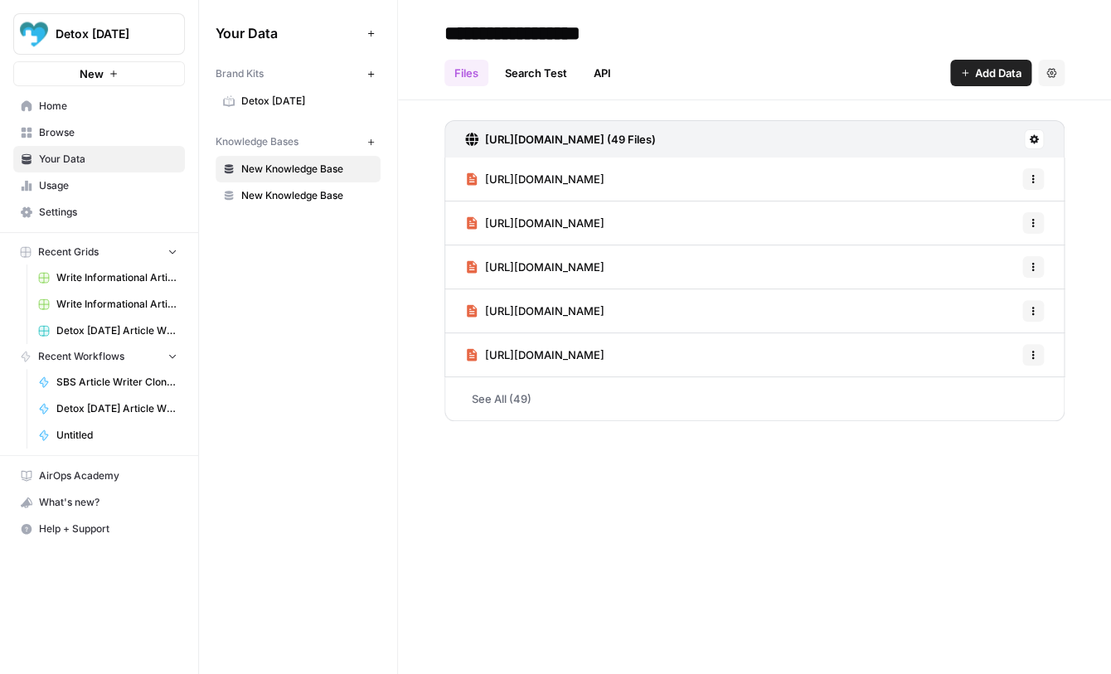
click at [391, 304] on div "Your Data Add Data Brand Kits New Detox Today Knowledge Bases New New Knowledge…" at bounding box center [298, 337] width 198 height 674
click at [415, 260] on div "https://www.detoxtoday.co.uk/sitemap.xml (49 Files) https://www.detoxtoday.co.u…" at bounding box center [754, 267] width 713 height 334
click at [63, 135] on span "Browse" at bounding box center [108, 132] width 139 height 15
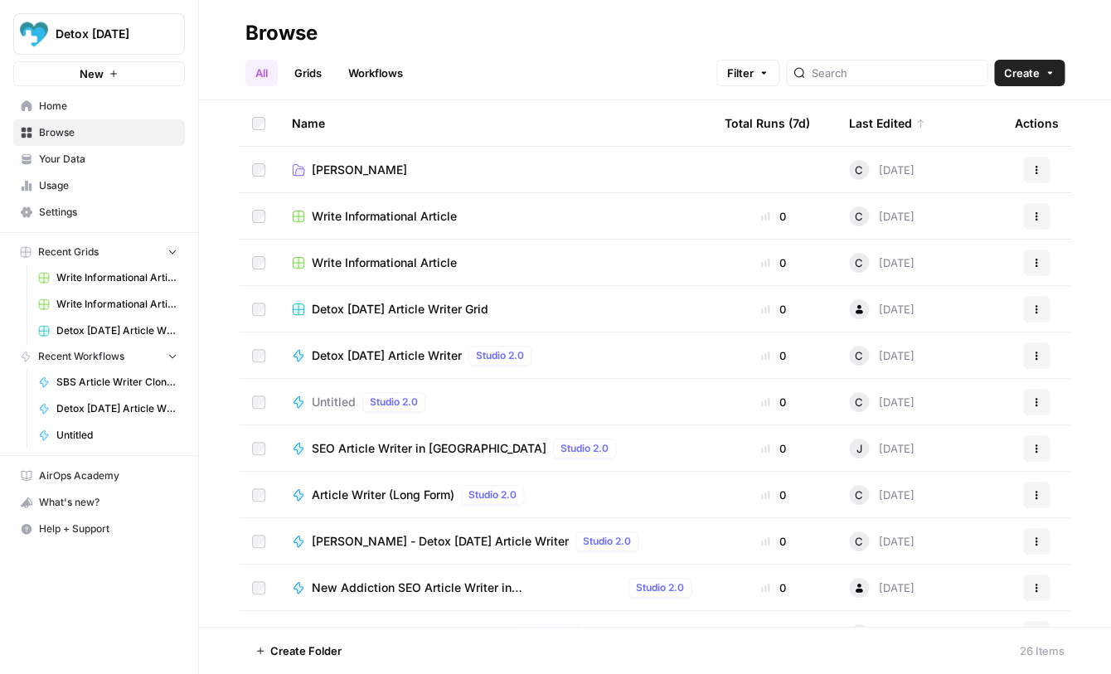
click at [49, 109] on span "Home" at bounding box center [108, 106] width 139 height 15
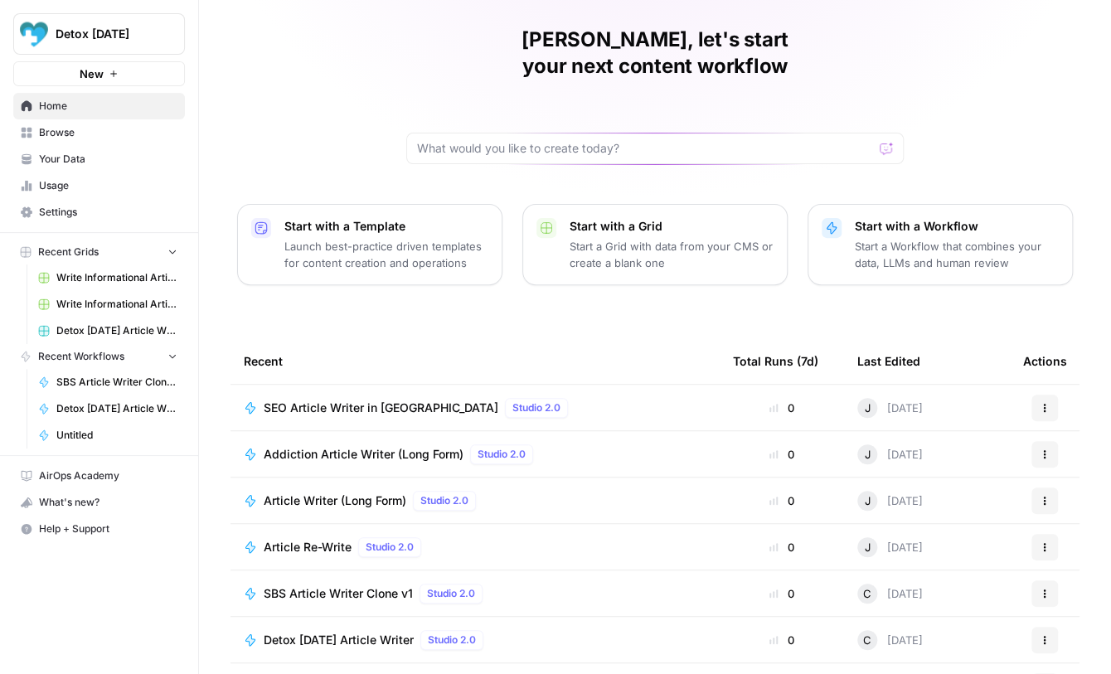
scroll to position [89, 0]
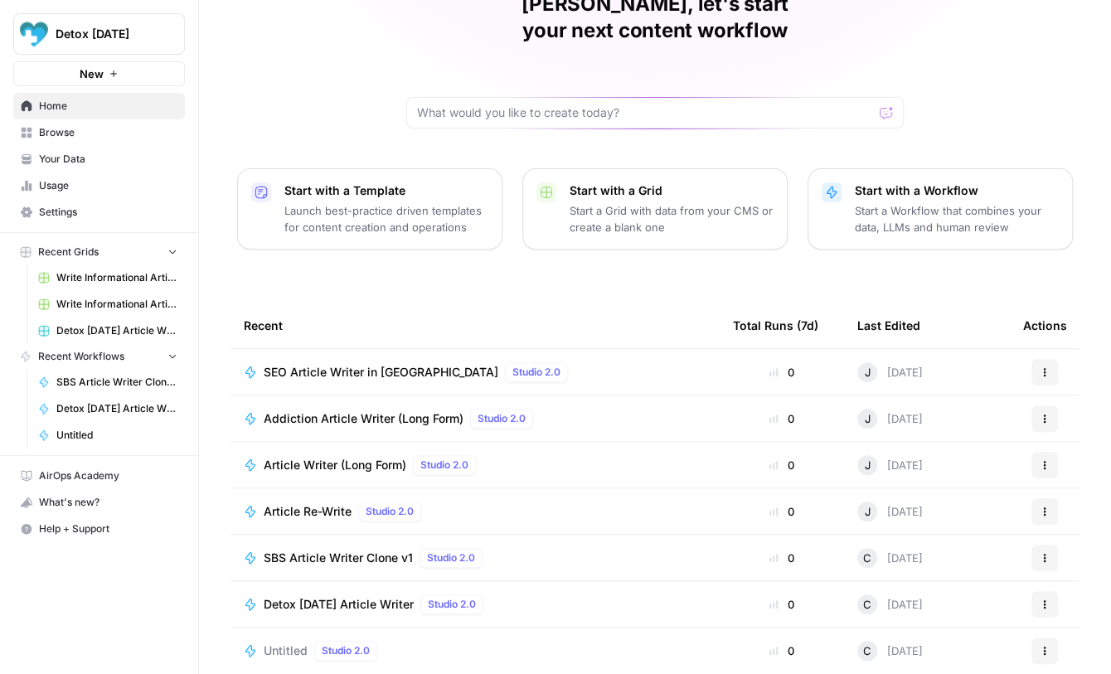
click at [359, 550] on span "SBS Article Writer Clone v1" at bounding box center [338, 558] width 149 height 17
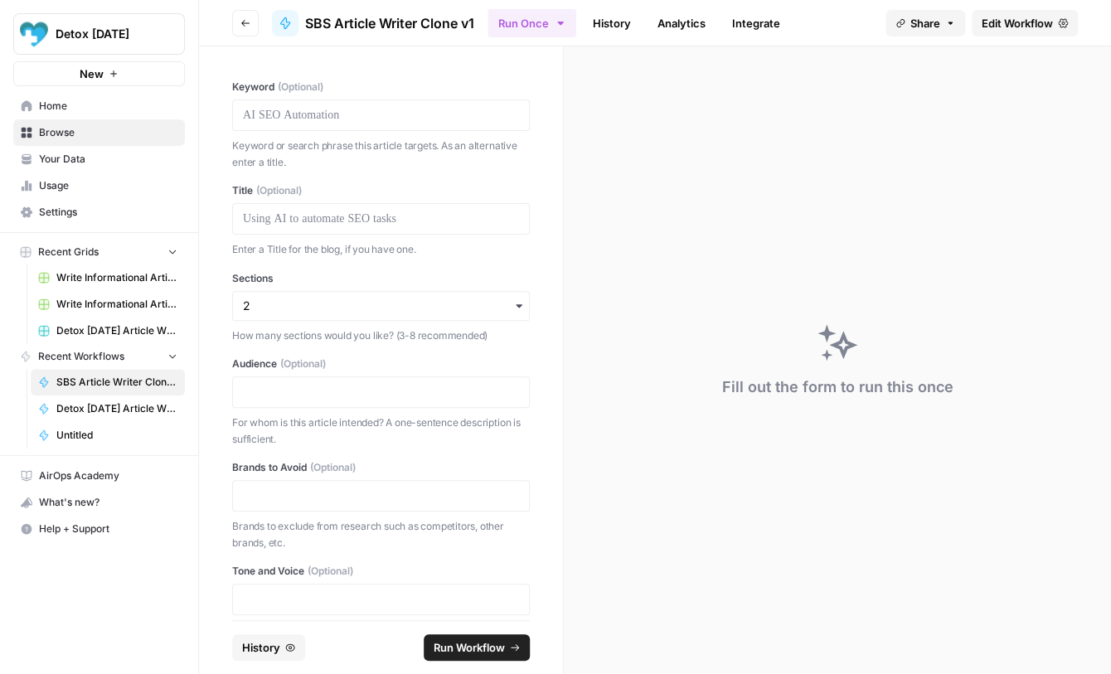
click at [620, 24] on link "History" at bounding box center [612, 23] width 58 height 27
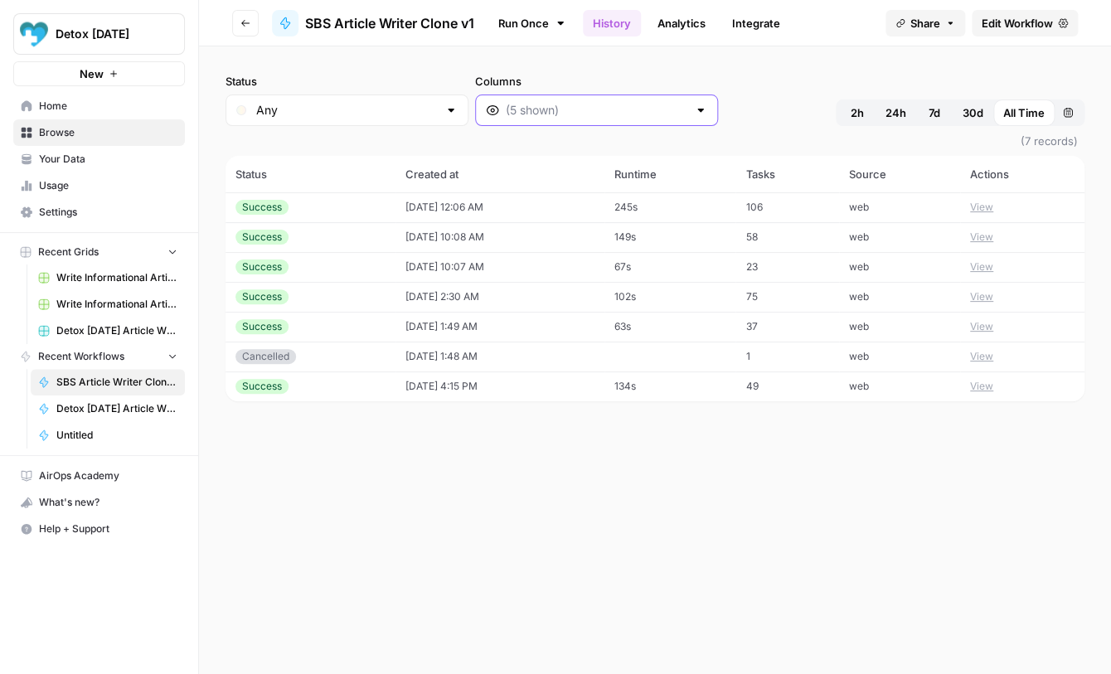
click at [629, 105] on input "Columns" at bounding box center [597, 110] width 182 height 17
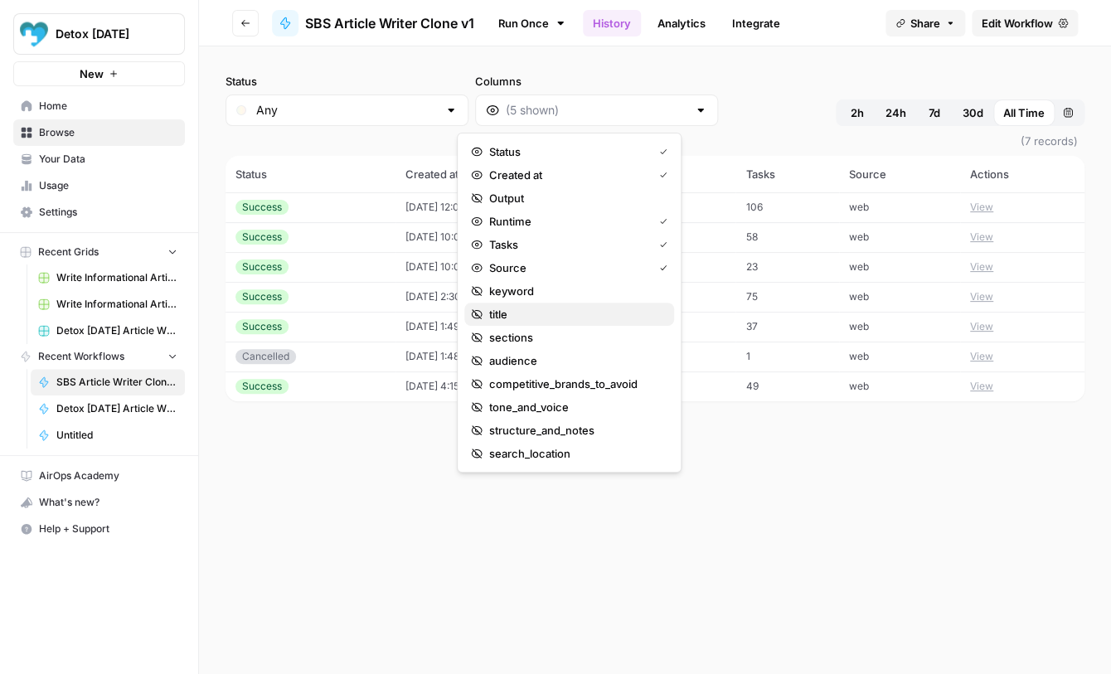
click at [576, 311] on span "title" at bounding box center [575, 314] width 172 height 17
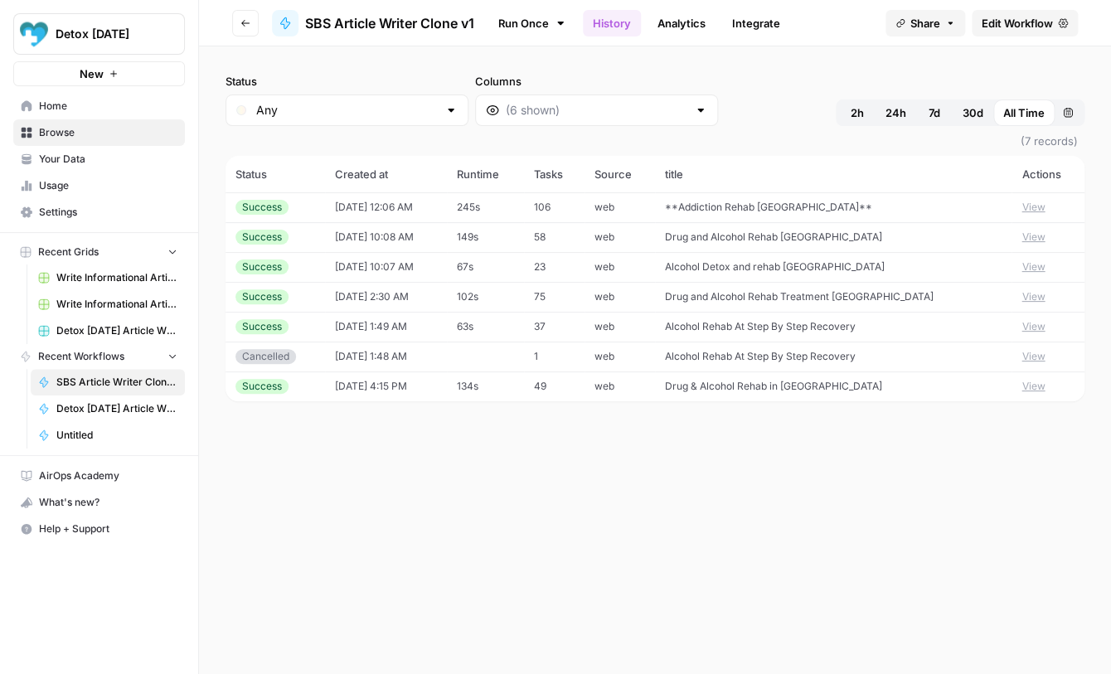
click at [745, 95] on div "Status Any Columns 2h 24h 7d 30d All Time Custom range" at bounding box center [655, 99] width 859 height 53
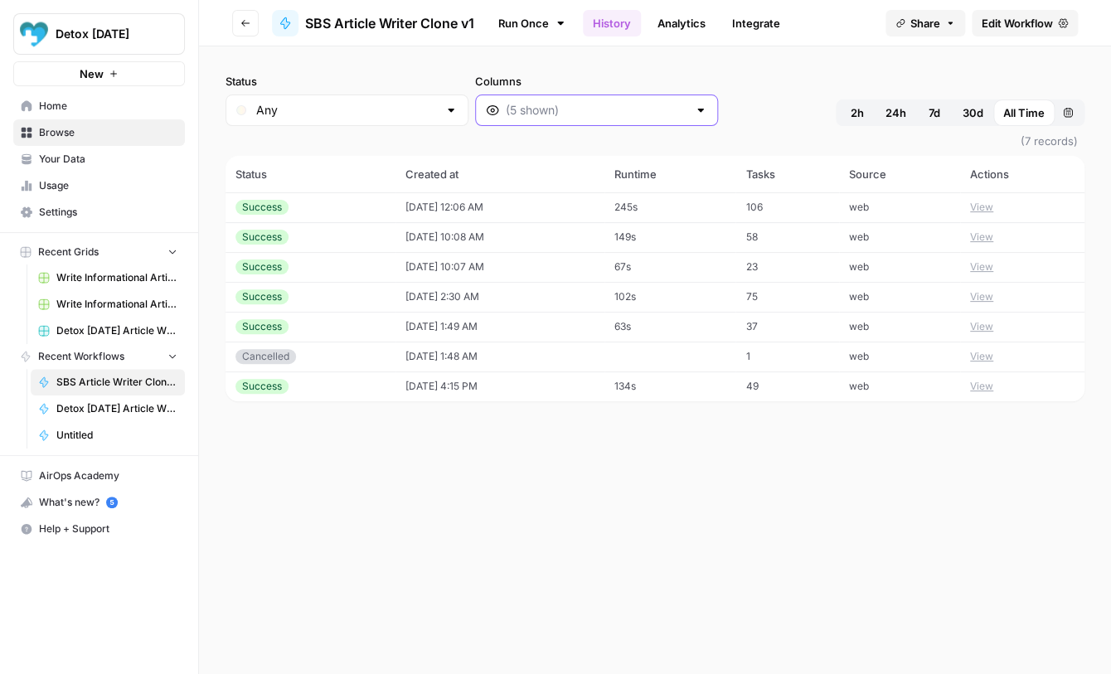
click at [564, 114] on input "Columns" at bounding box center [597, 110] width 182 height 17
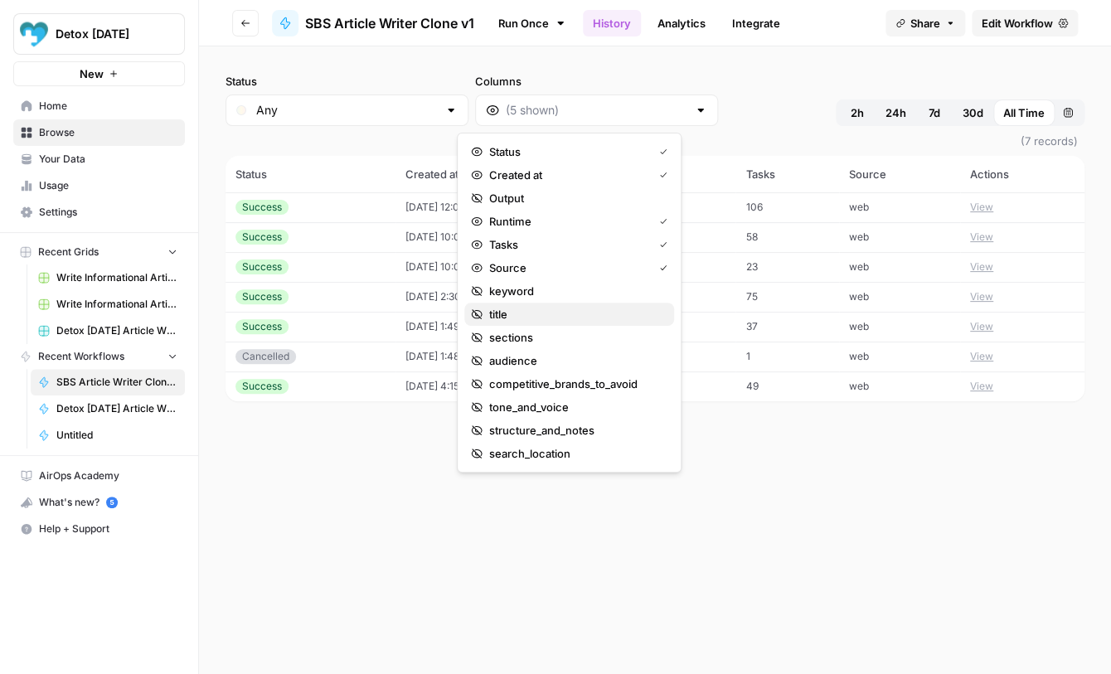
click at [527, 315] on span "title" at bounding box center [575, 314] width 172 height 17
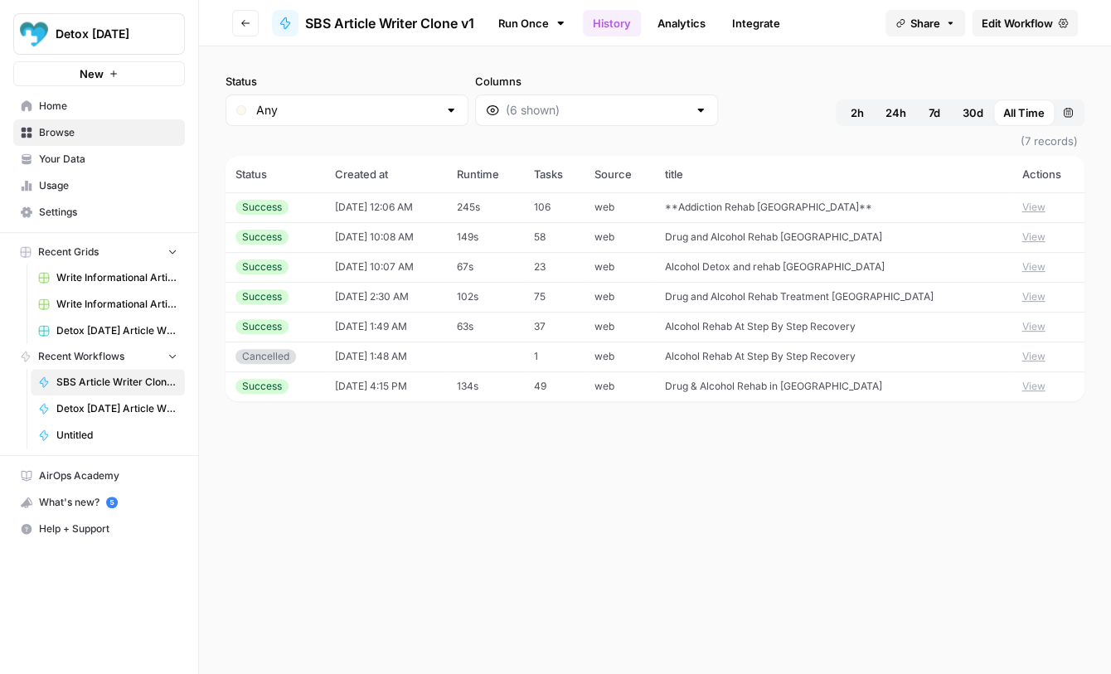
click at [698, 518] on div "Status Any Columns 2h 24h 7d 30d All Time Custom range (7 records) Status Creat…" at bounding box center [655, 360] width 912 height 628
click at [92, 410] on span "Detox [DATE] Article Writer" at bounding box center [116, 408] width 121 height 15
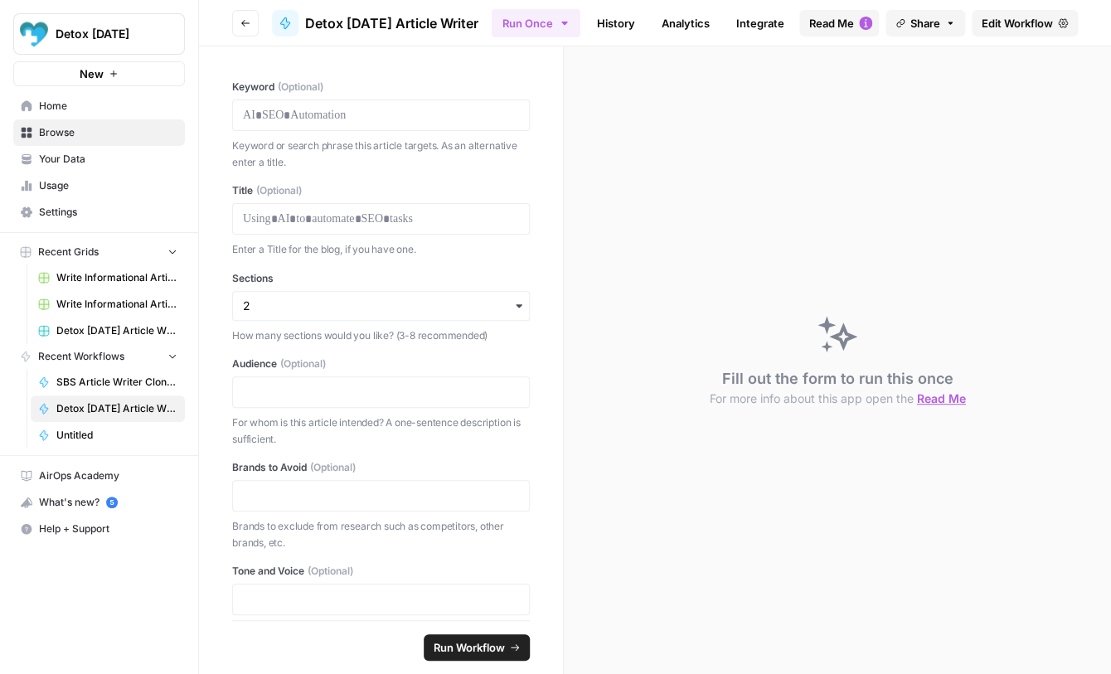
click at [610, 23] on link "History" at bounding box center [616, 23] width 58 height 27
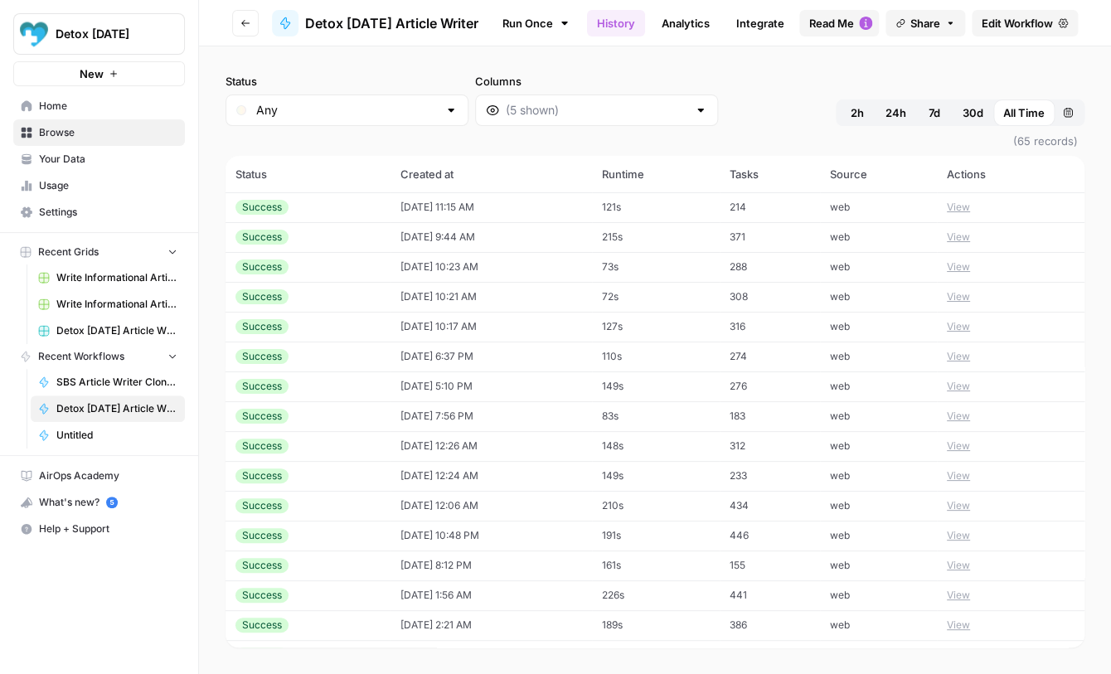
click at [108, 381] on span "SBS Article Writer Clone v1" at bounding box center [116, 382] width 121 height 15
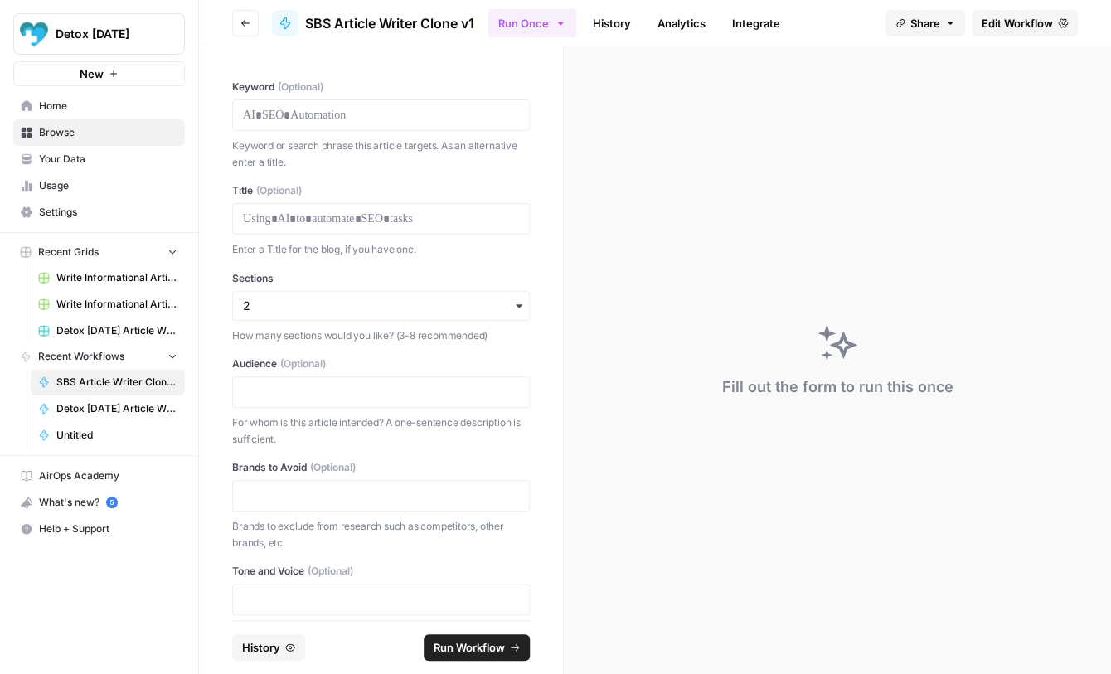
click at [623, 23] on link "History" at bounding box center [612, 23] width 58 height 27
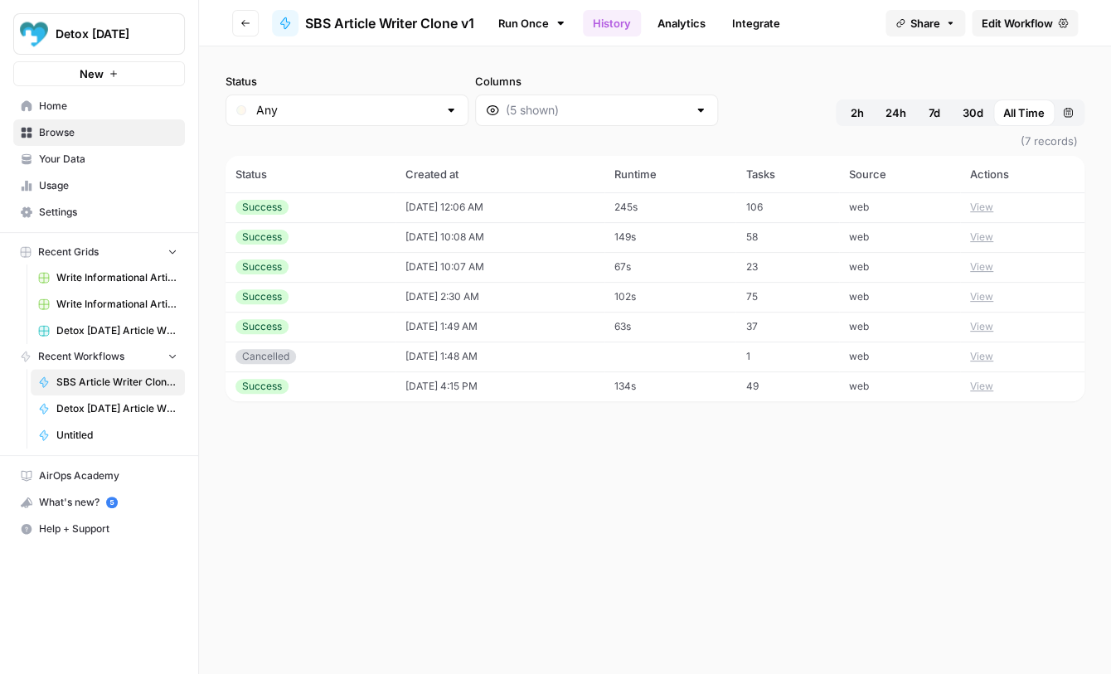
click at [858, 114] on span "2h" at bounding box center [857, 113] width 13 height 17
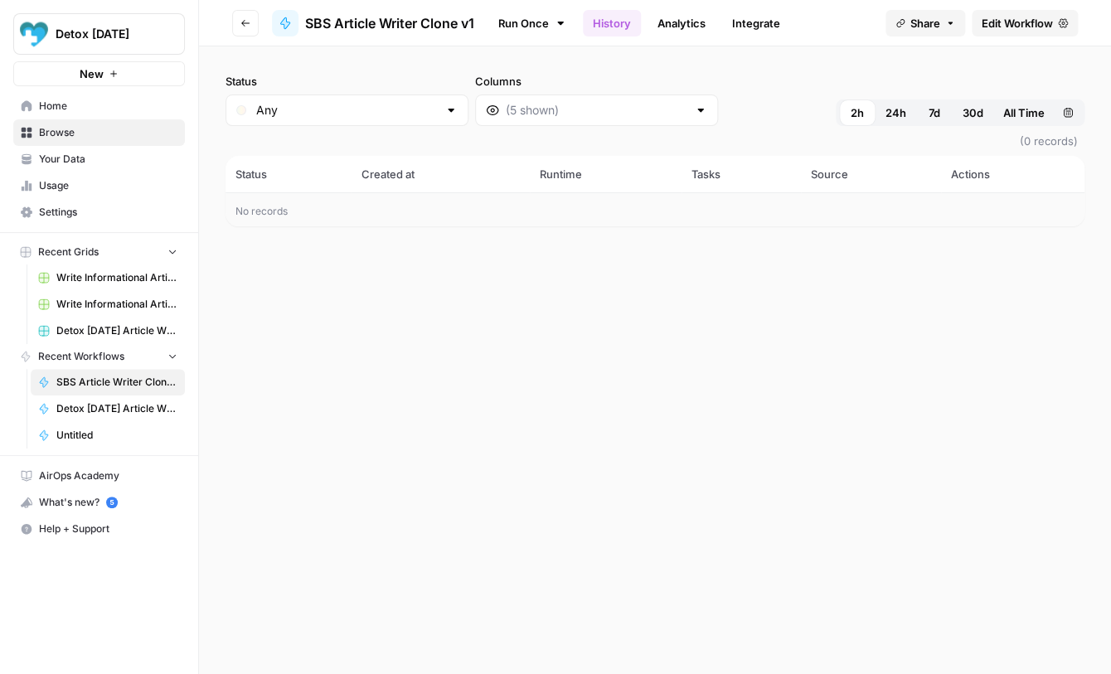
click at [891, 114] on span "24h" at bounding box center [896, 113] width 21 height 17
click at [931, 120] on span "7d" at bounding box center [935, 113] width 12 height 17
click at [977, 115] on span "30d" at bounding box center [973, 113] width 21 height 17
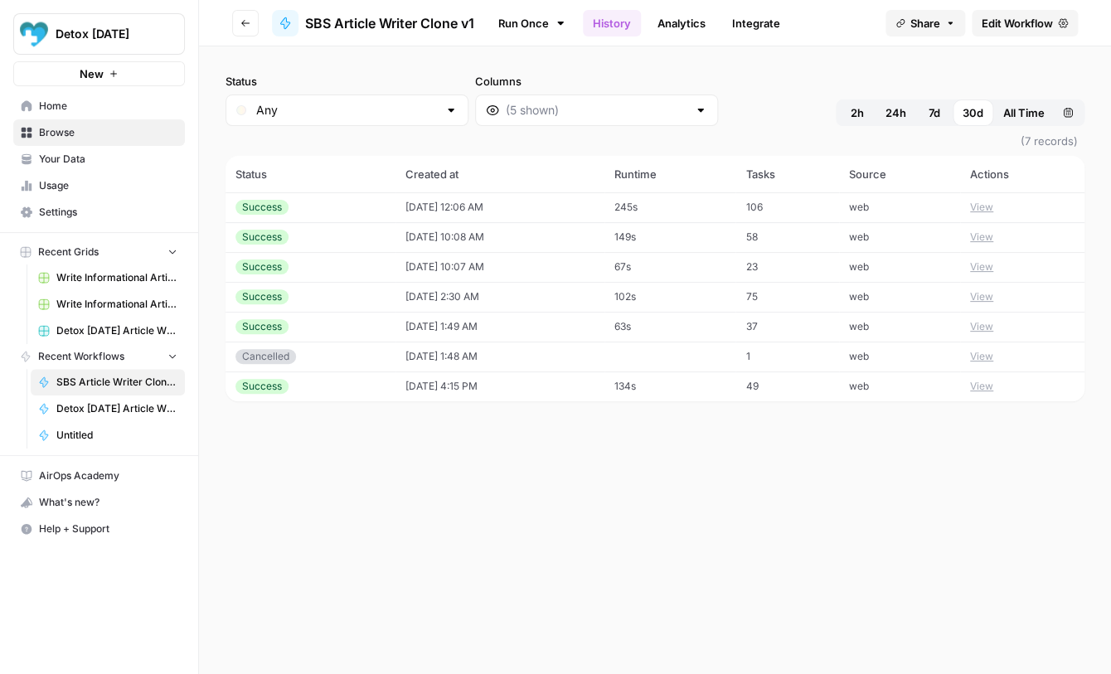
click at [521, 19] on link "Run Once" at bounding box center [532, 23] width 89 height 28
click at [1035, 24] on span "Edit Workflow" at bounding box center [1017, 23] width 71 height 17
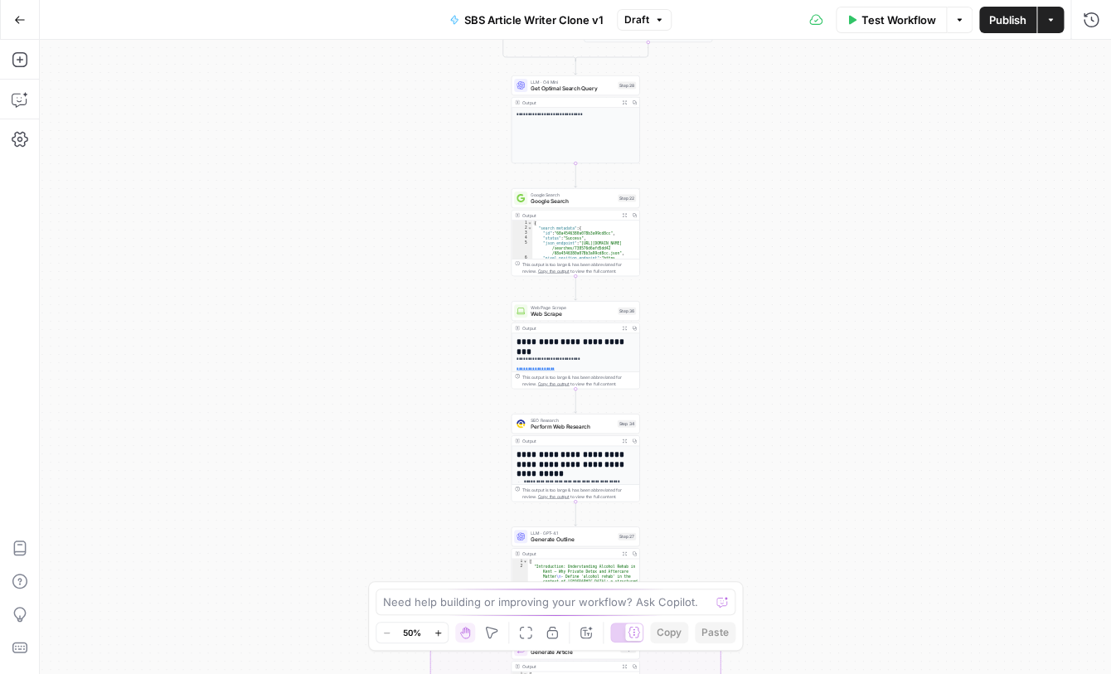
click at [897, 20] on span "Test Workflow" at bounding box center [899, 20] width 75 height 17
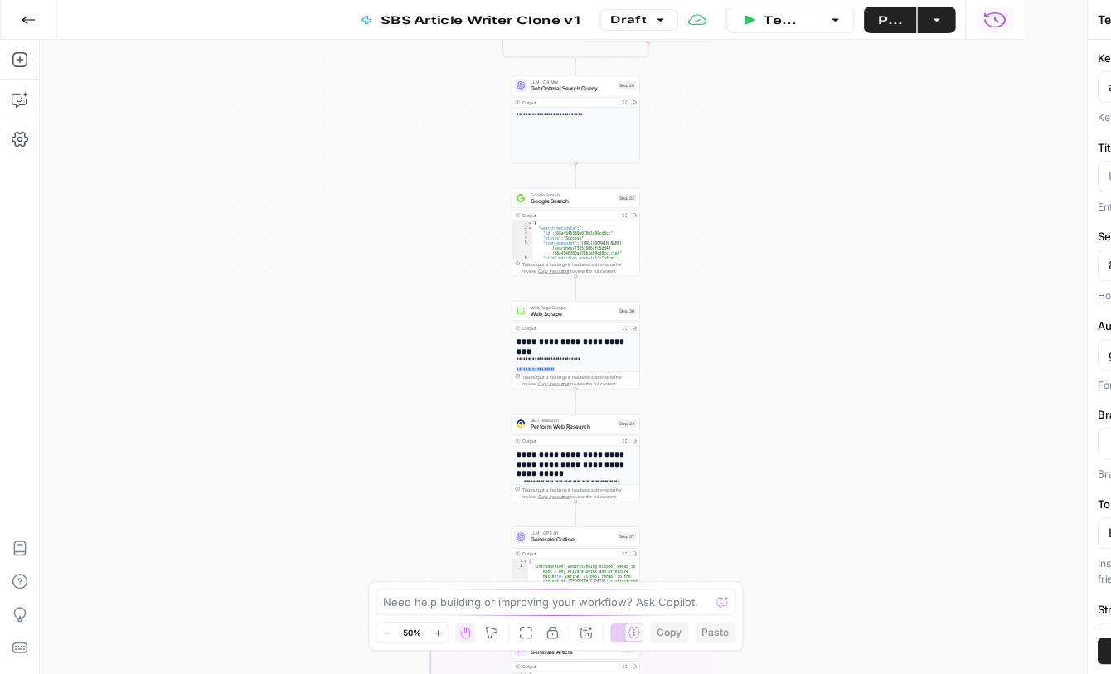
type input "Detox [DATE]"
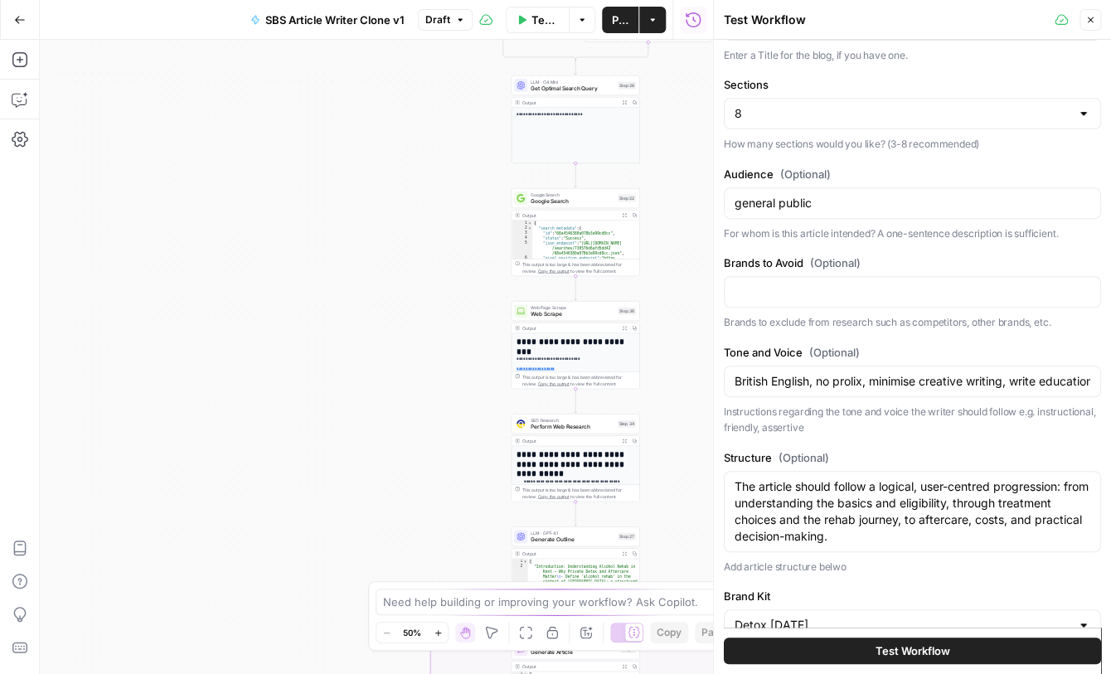
scroll to position [255, 0]
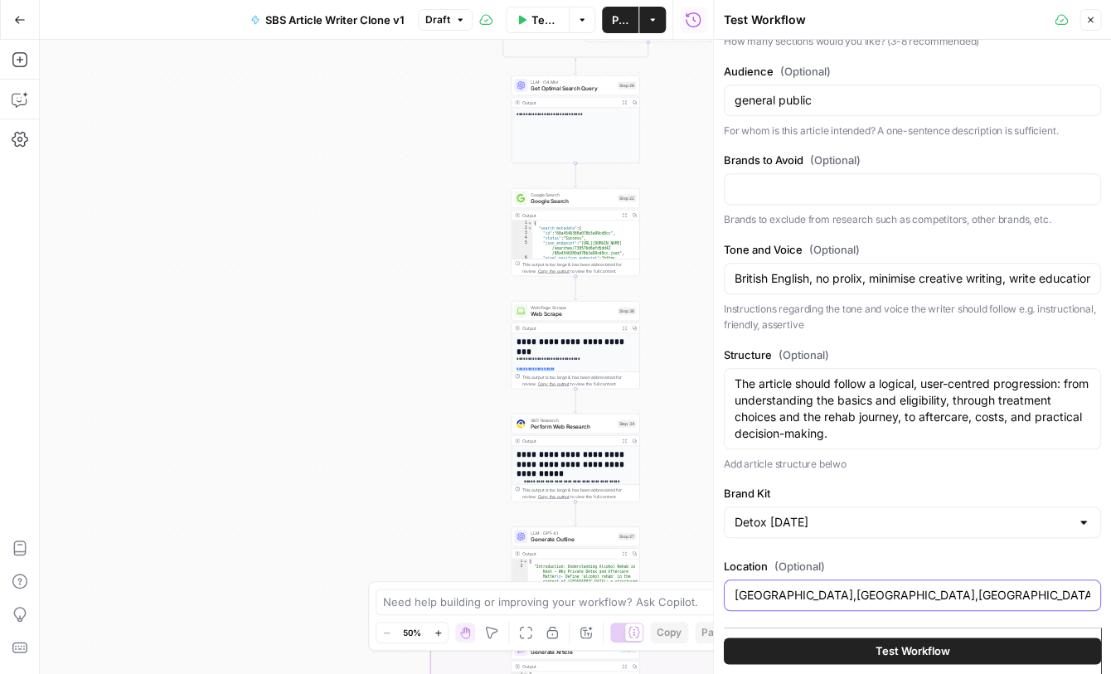
click at [761, 599] on input "[GEOGRAPHIC_DATA],[GEOGRAPHIC_DATA],[GEOGRAPHIC_DATA]" at bounding box center [913, 595] width 356 height 17
type input "[GEOGRAPHIC_DATA], [GEOGRAPHIC_DATA],[GEOGRAPHIC_DATA]"
click at [874, 527] on input "Brand Kit" at bounding box center [903, 522] width 336 height 17
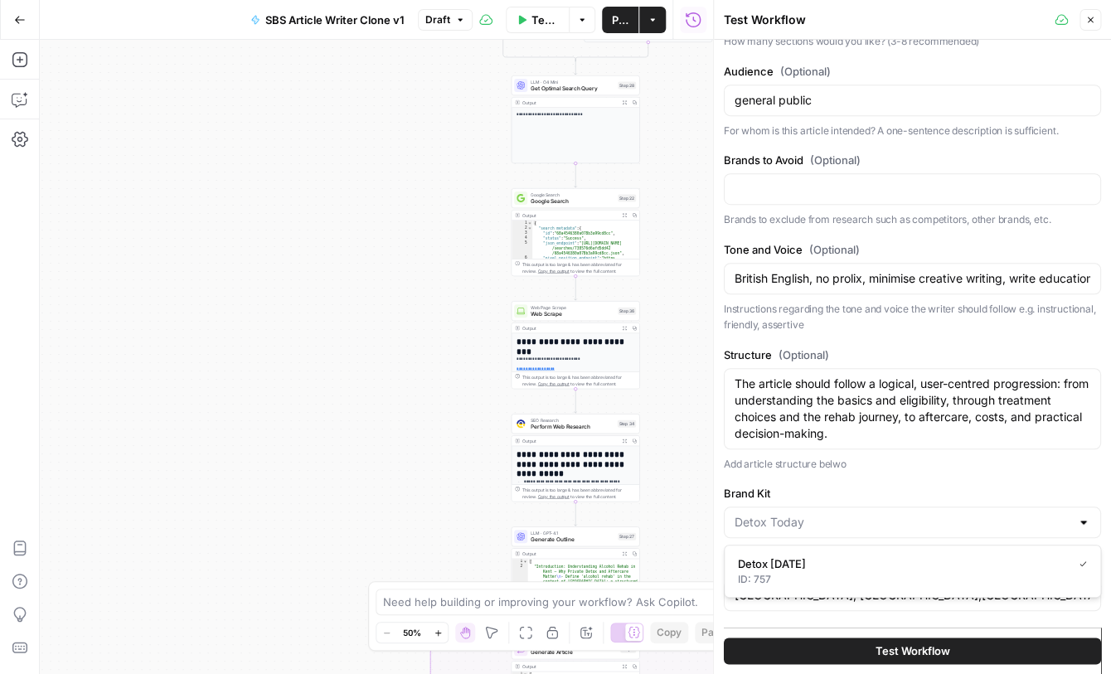
type input "Detox [DATE]"
click at [884, 484] on div "Keyword (Optional) alcohol rehab kent Keyword or search phrase this article tar…" at bounding box center [912, 166] width 377 height 743
click at [874, 521] on input "Brand Kit" at bounding box center [903, 522] width 336 height 17
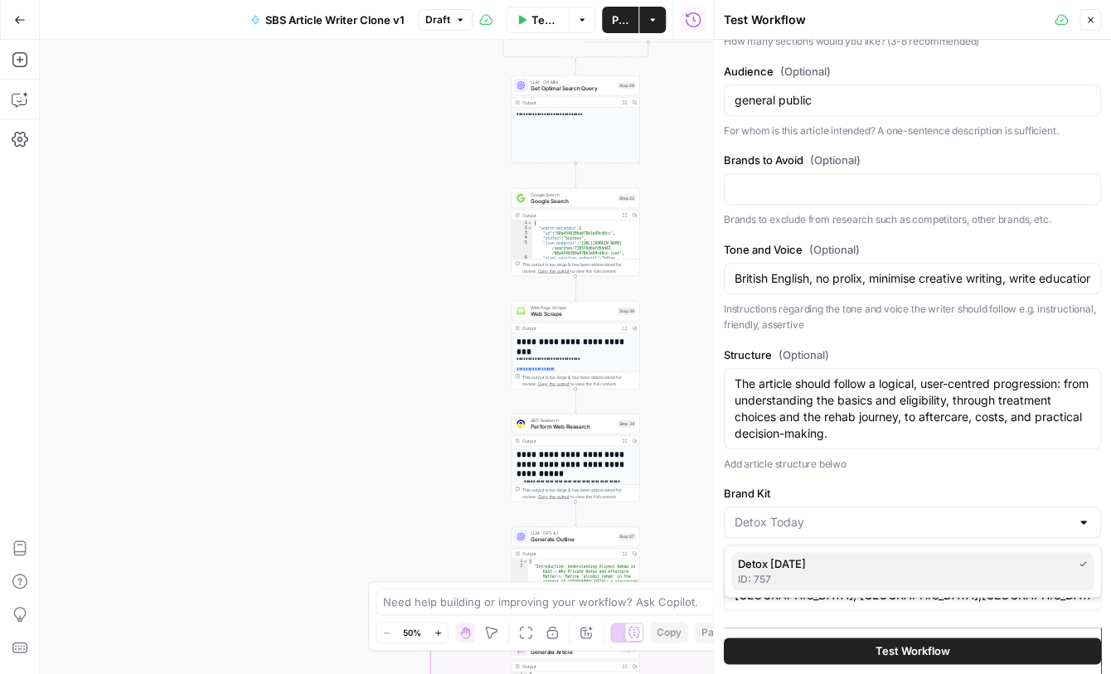
click at [854, 573] on div "ID: 757" at bounding box center [912, 579] width 349 height 15
type input "Detox [DATE]"
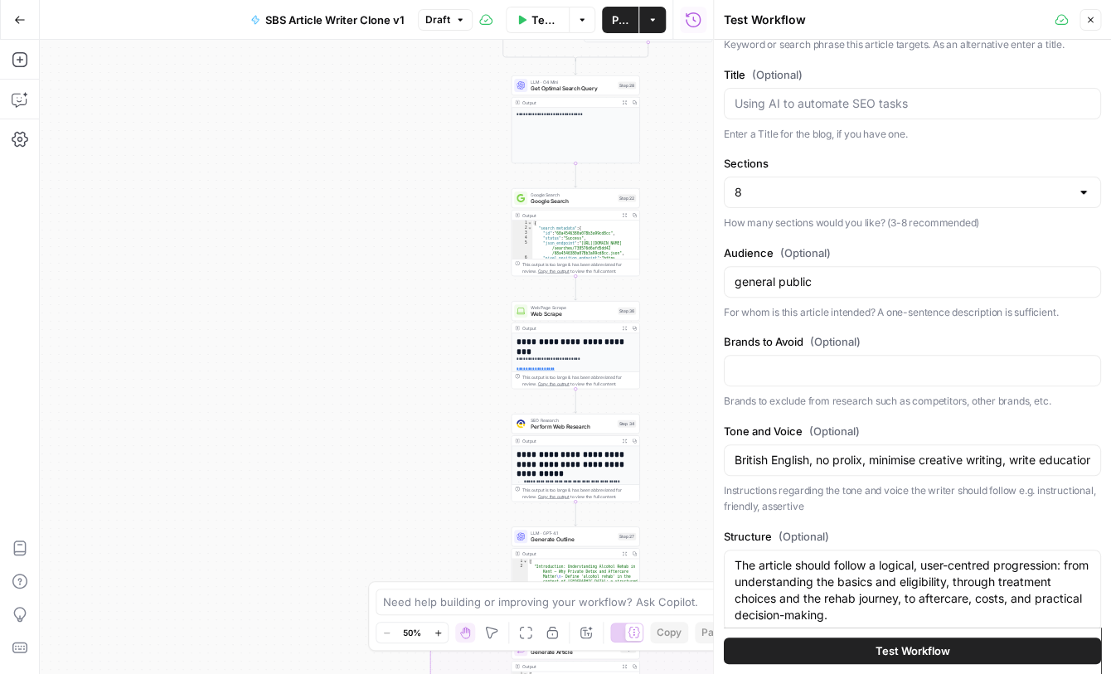
scroll to position [0, 0]
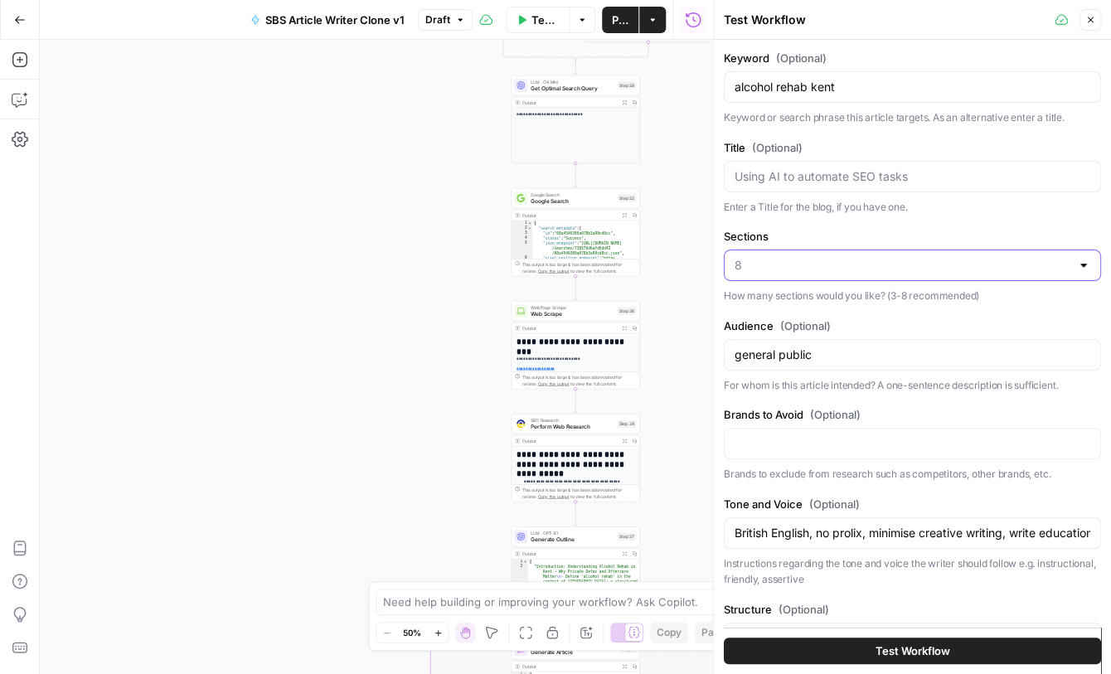
click at [907, 263] on input "Sections" at bounding box center [903, 265] width 336 height 17
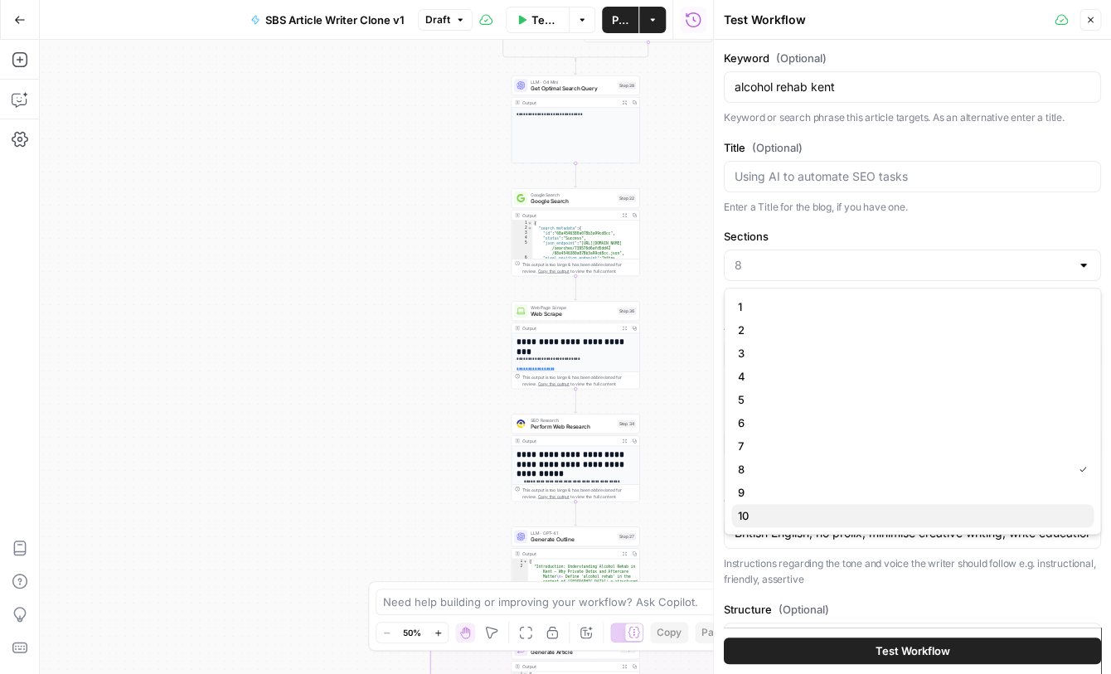
click at [849, 522] on span "10" at bounding box center [909, 516] width 343 height 17
type input "10"
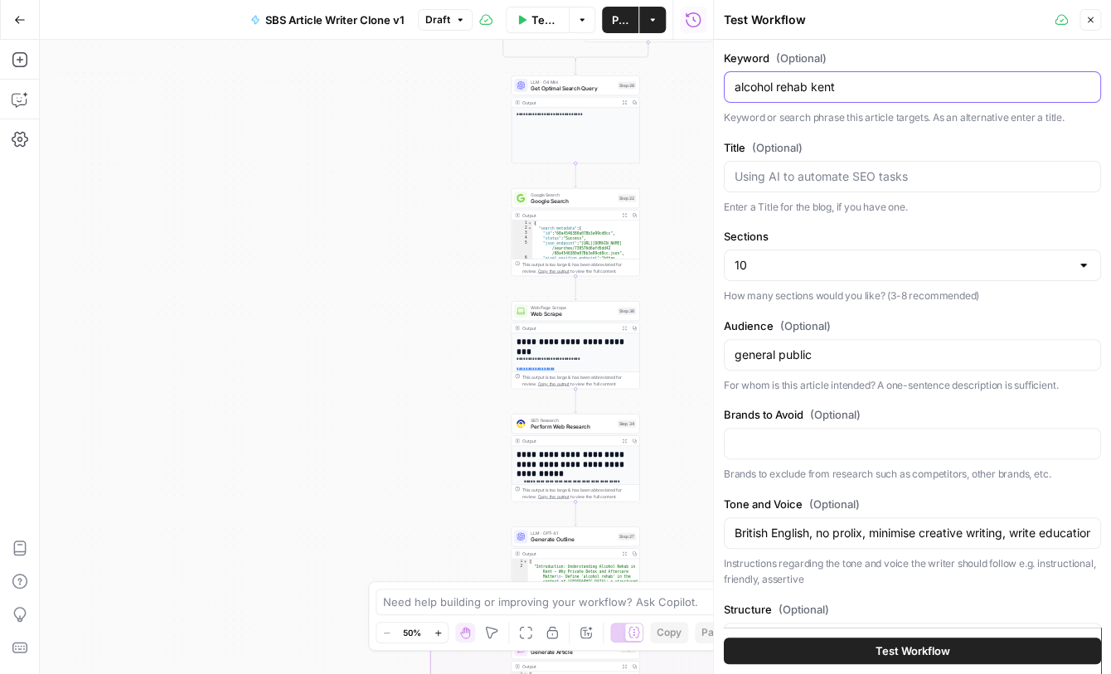
drag, startPoint x: 848, startPoint y: 81, endPoint x: 727, endPoint y: 83, distance: 120.3
click at [735, 83] on input "alcohol rehab kent" at bounding box center [913, 87] width 356 height 17
click at [746, 177] on input "Title (Optional)" at bounding box center [913, 176] width 356 height 17
paste input "alcohol rehab kent"
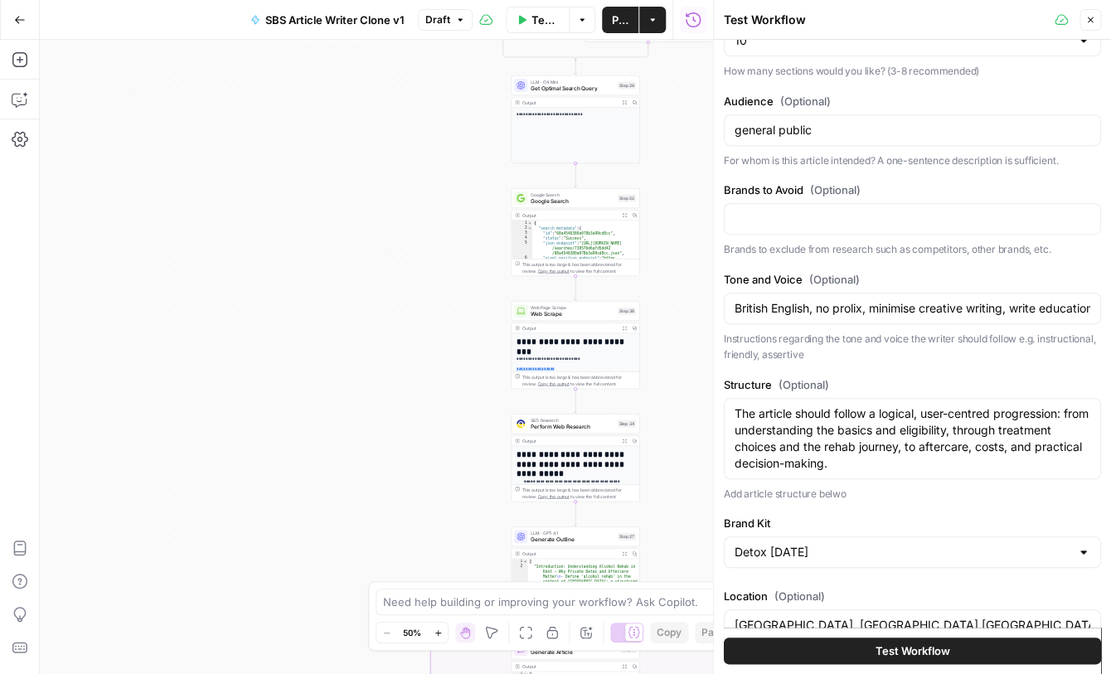
scroll to position [255, 0]
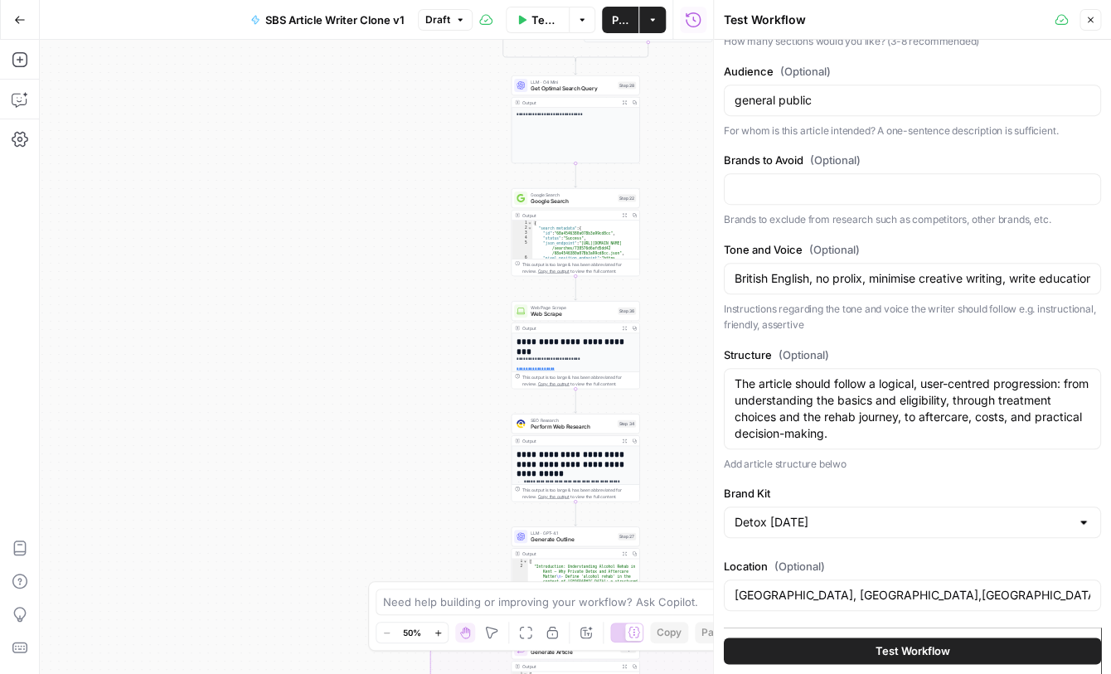
type input "alcohol rehab kent"
drag, startPoint x: 967, startPoint y: 279, endPoint x: 1111, endPoint y: 275, distance: 143.5
click at [1091, 275] on input "British English, no prolix, minimise creative writing, write educationally" at bounding box center [913, 278] width 356 height 17
click at [904, 657] on span "Test Workflow" at bounding box center [913, 651] width 75 height 17
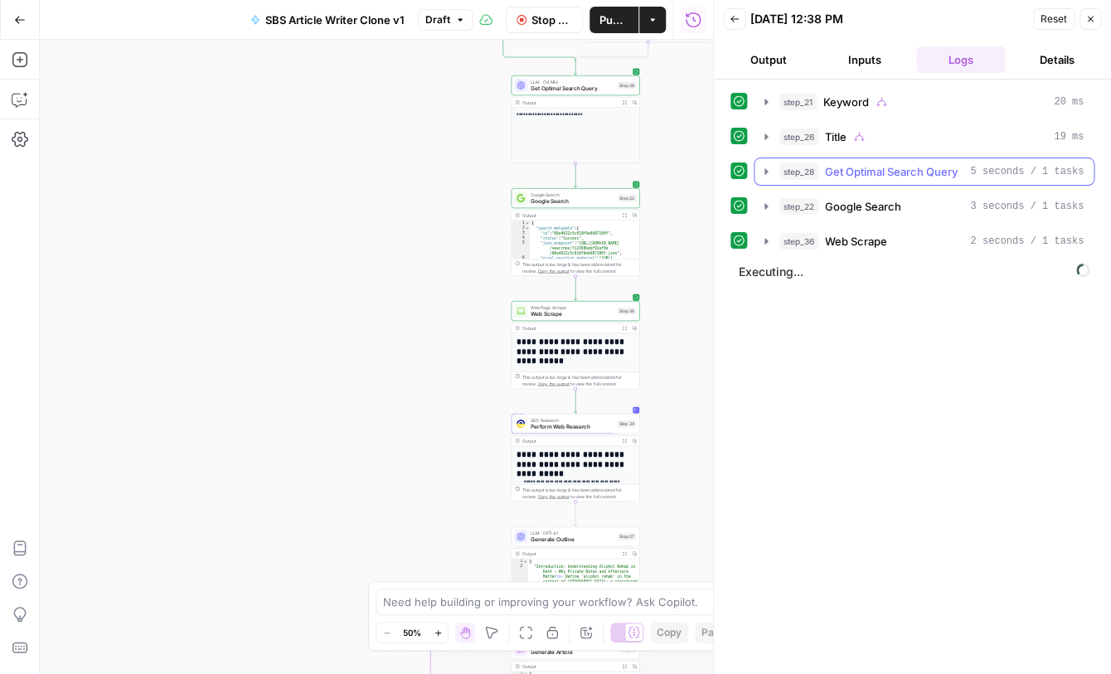
click at [765, 174] on icon "button" at bounding box center [766, 171] width 13 height 13
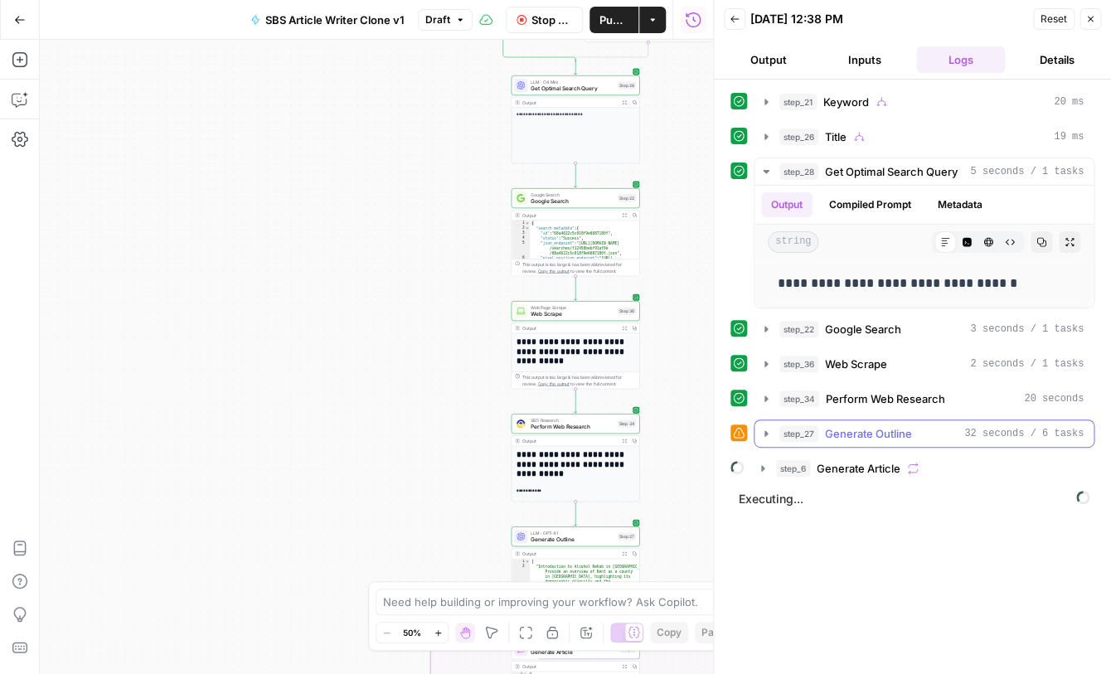
click at [767, 439] on icon "button" at bounding box center [766, 433] width 13 height 13
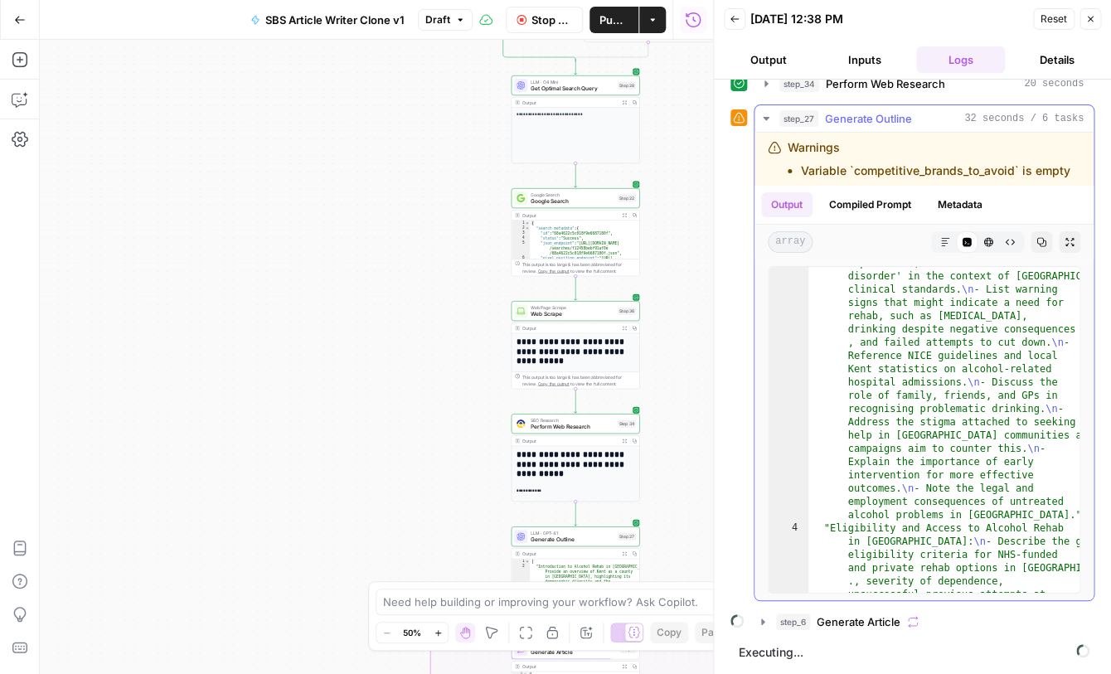
scroll to position [414, 0]
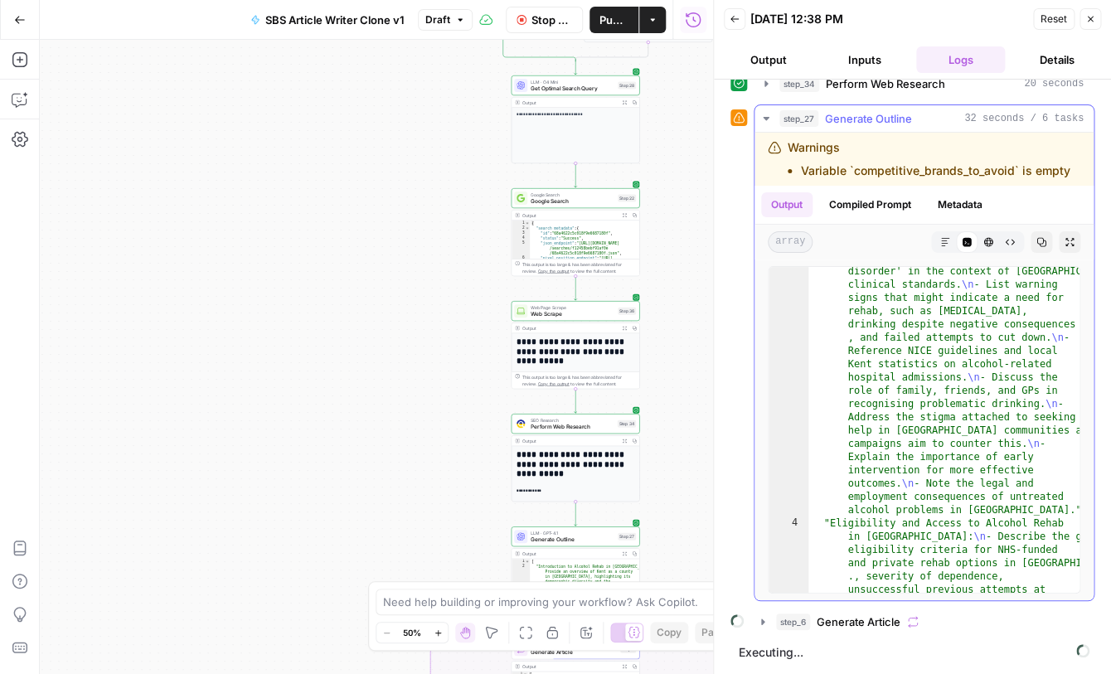
click at [767, 121] on icon "button" at bounding box center [766, 118] width 13 height 13
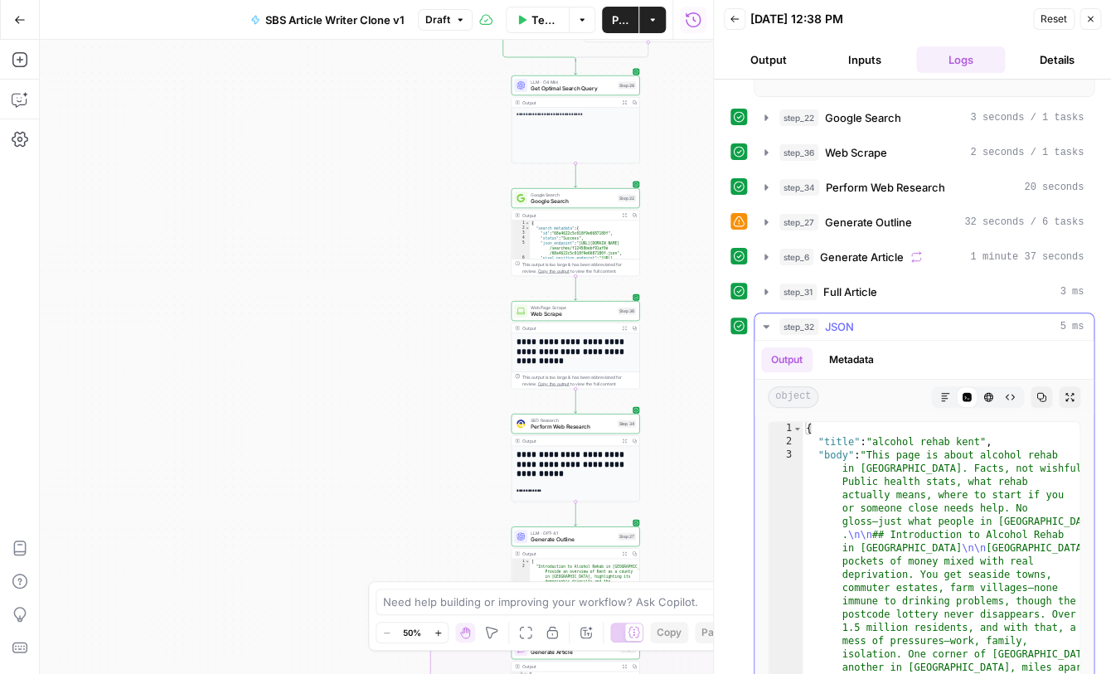
scroll to position [302, 0]
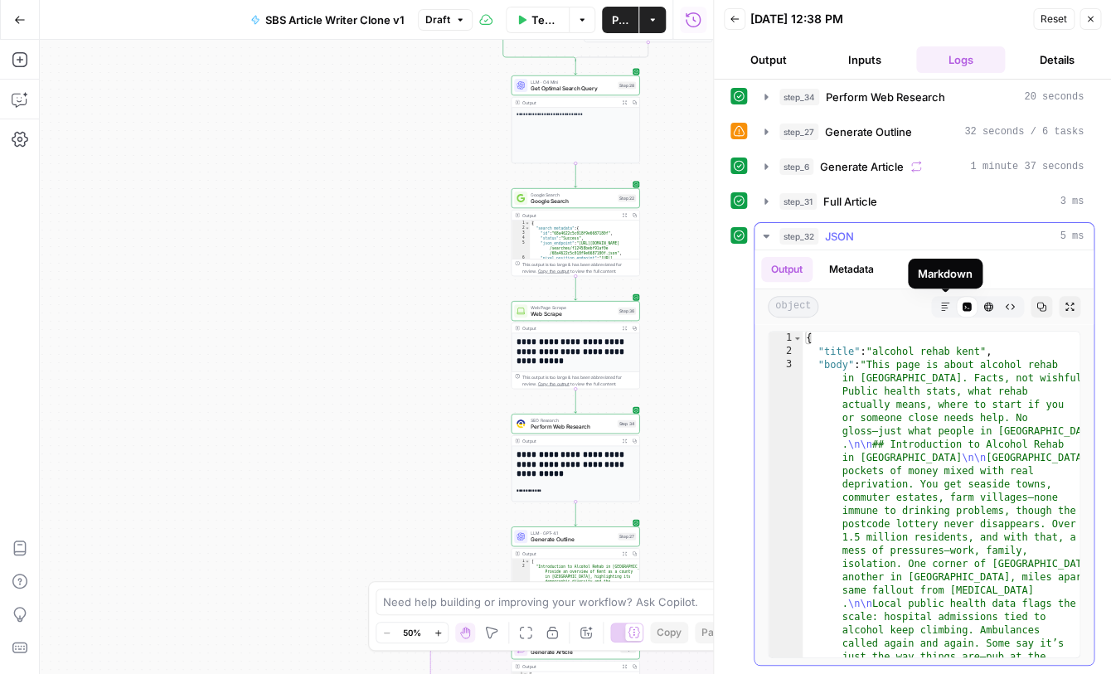
click at [946, 307] on icon "button" at bounding box center [946, 307] width 10 height 10
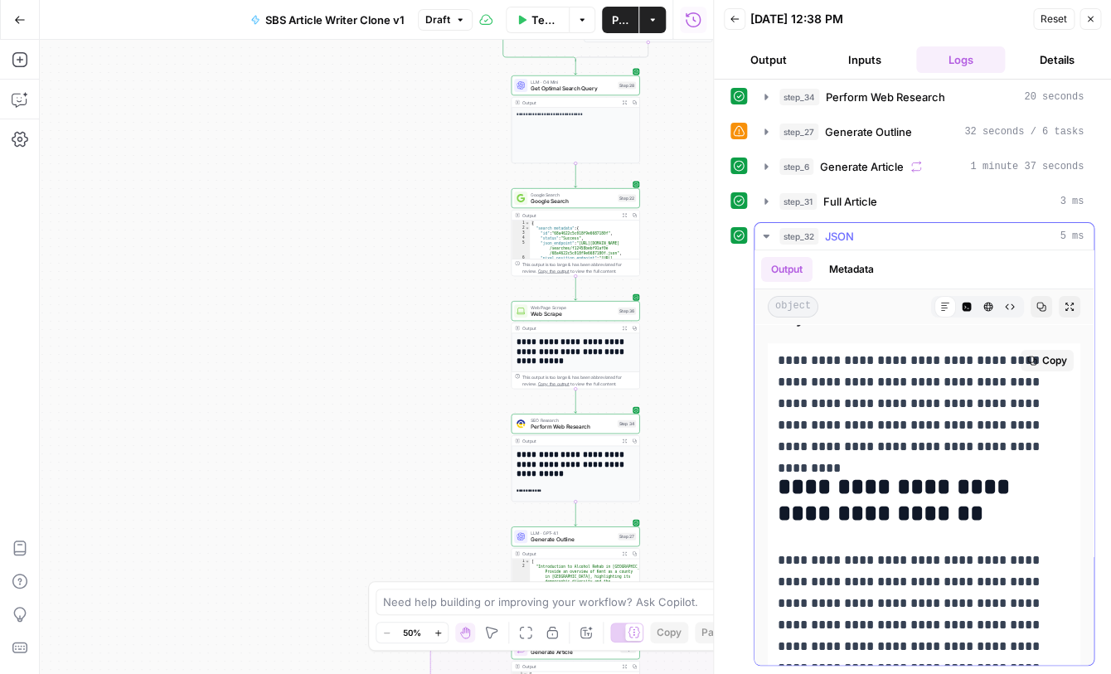
scroll to position [95, 0]
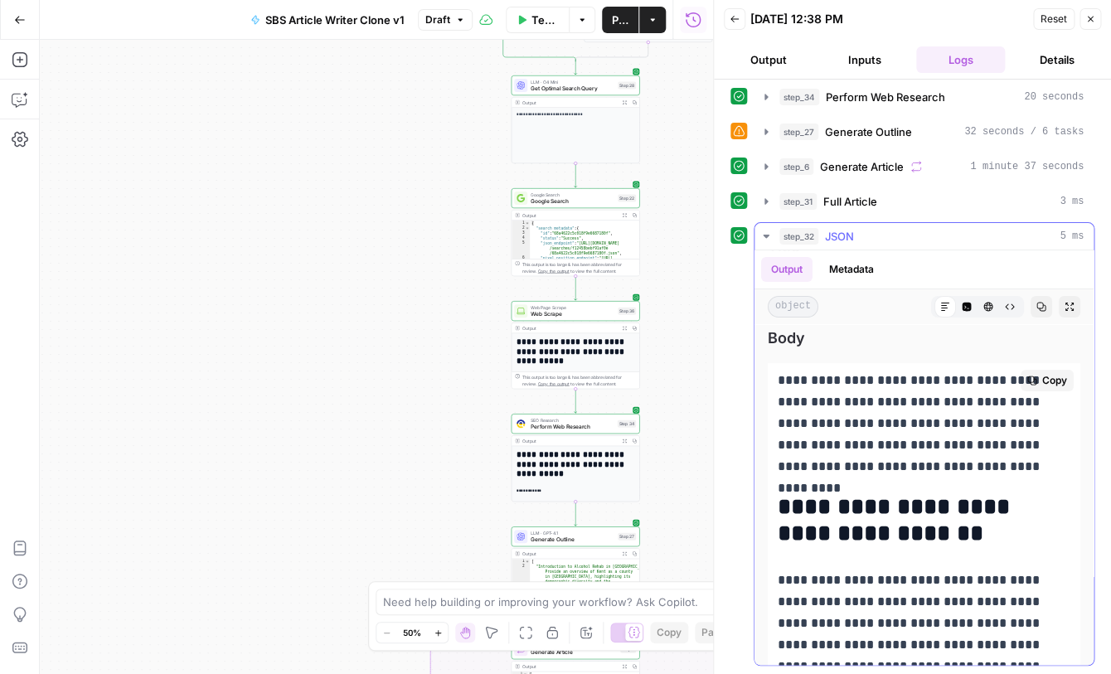
click at [1048, 384] on span "Copy" at bounding box center [1055, 380] width 25 height 15
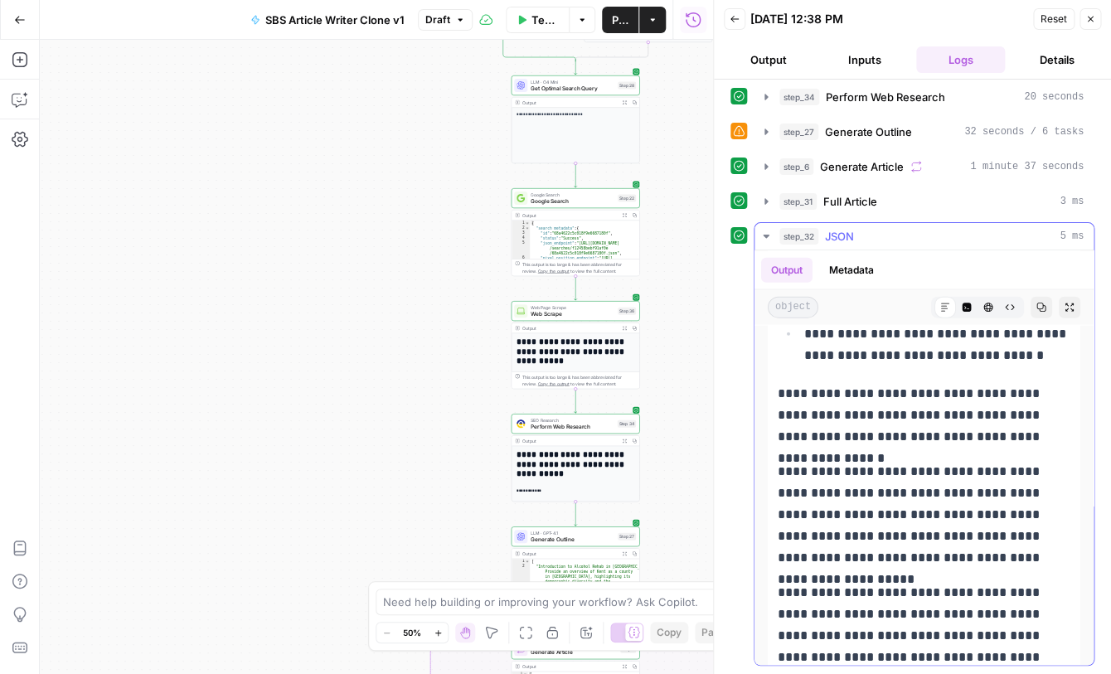
scroll to position [10708, 0]
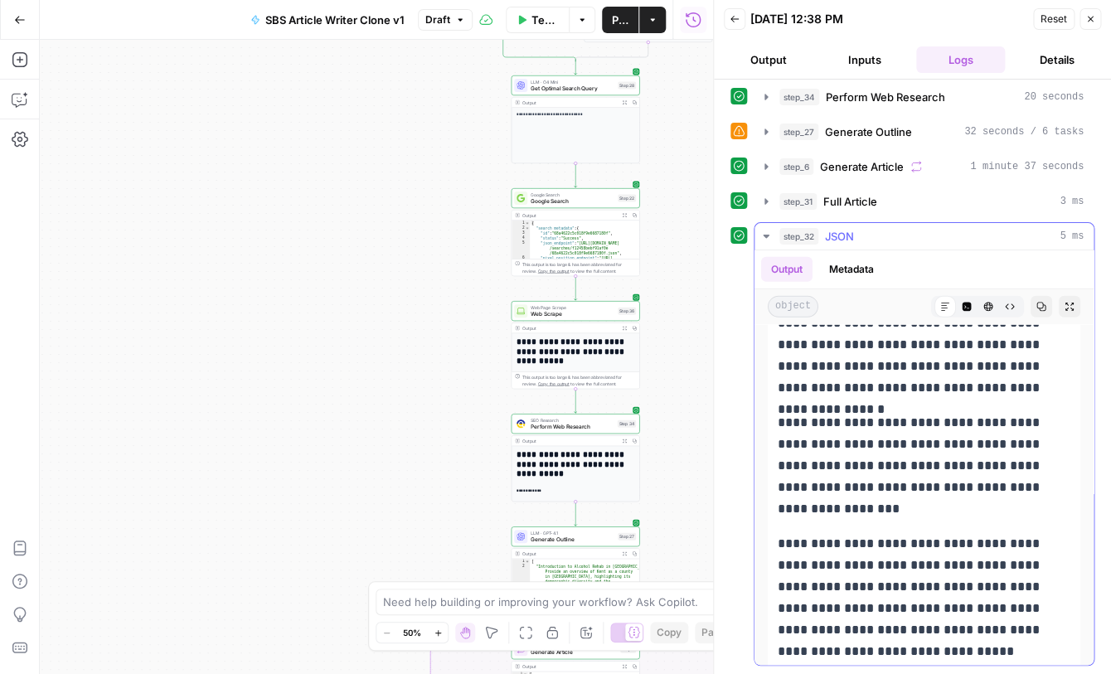
drag, startPoint x: 781, startPoint y: 382, endPoint x: 852, endPoint y: 644, distance: 272.2
copy div "**********"
click at [735, 25] on button "Back" at bounding box center [735, 19] width 22 height 22
